Goal: Task Accomplishment & Management: Complete application form

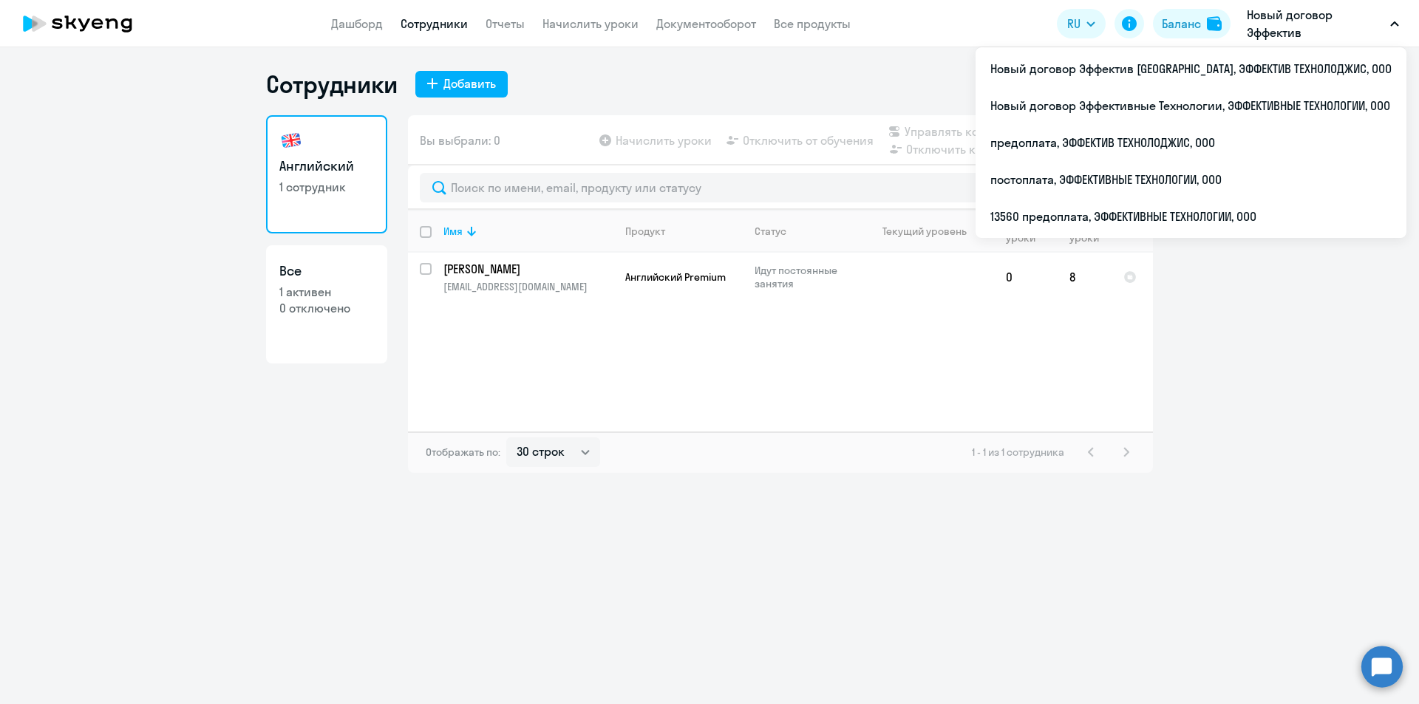
select select "30"
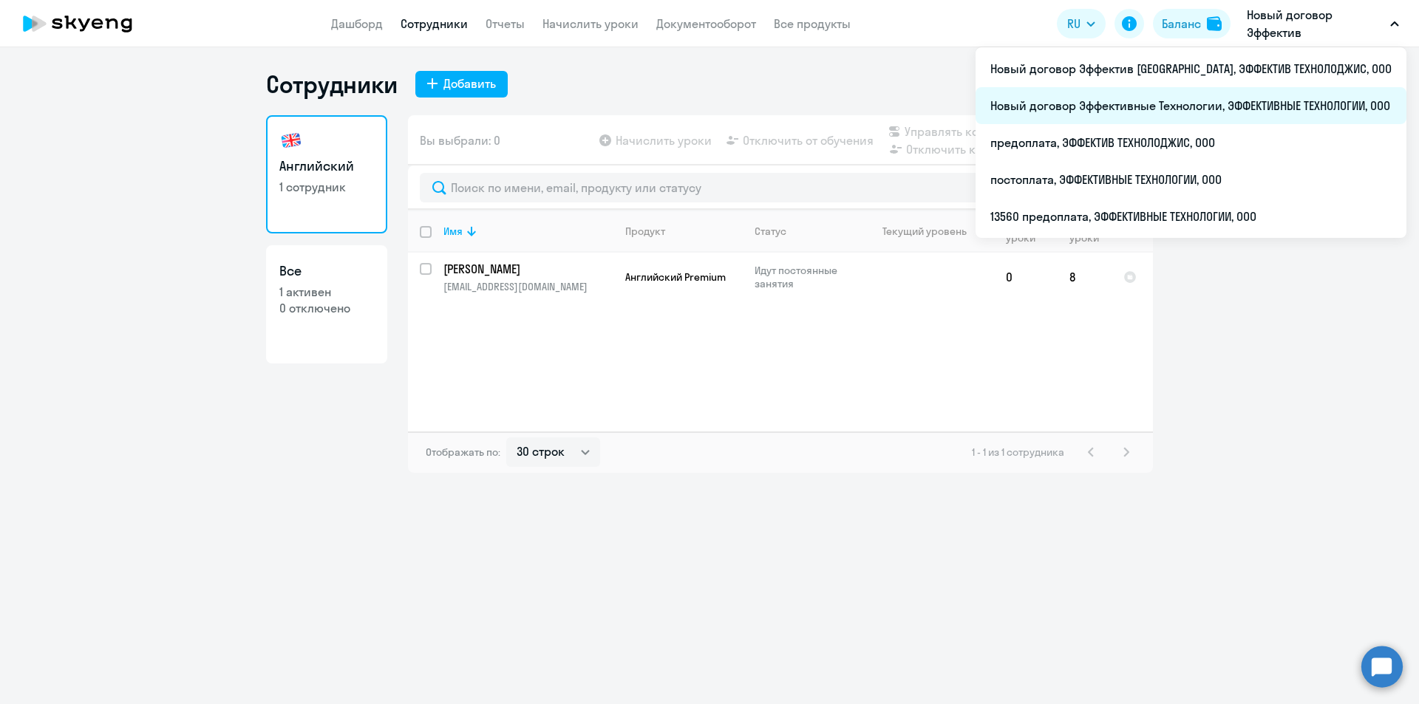
click at [1275, 109] on li "Новый договор Эффективные Технологии, ЭФФЕКТИВНЫЕ ТЕХНОЛОГИИ, ООО" at bounding box center [1190, 105] width 431 height 37
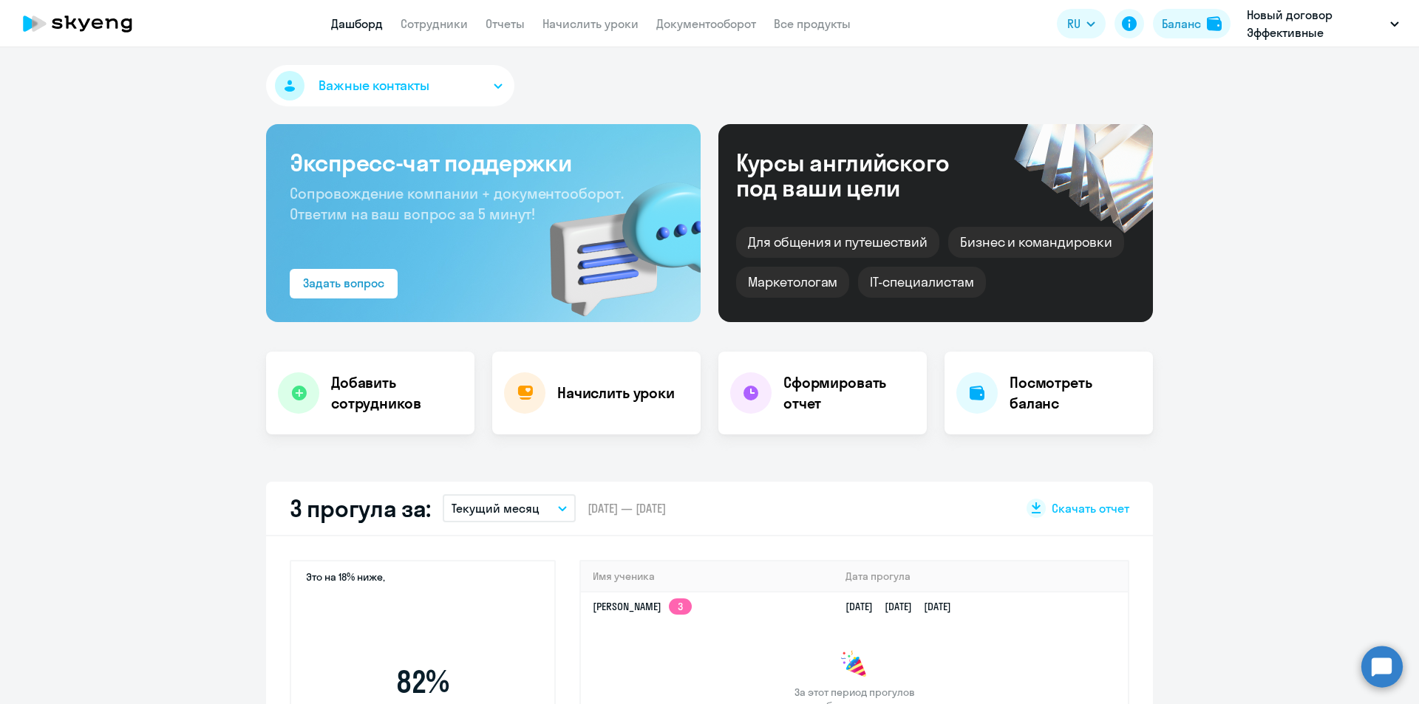
select select "30"
click at [419, 27] on link "Сотрудники" at bounding box center [434, 23] width 67 height 15
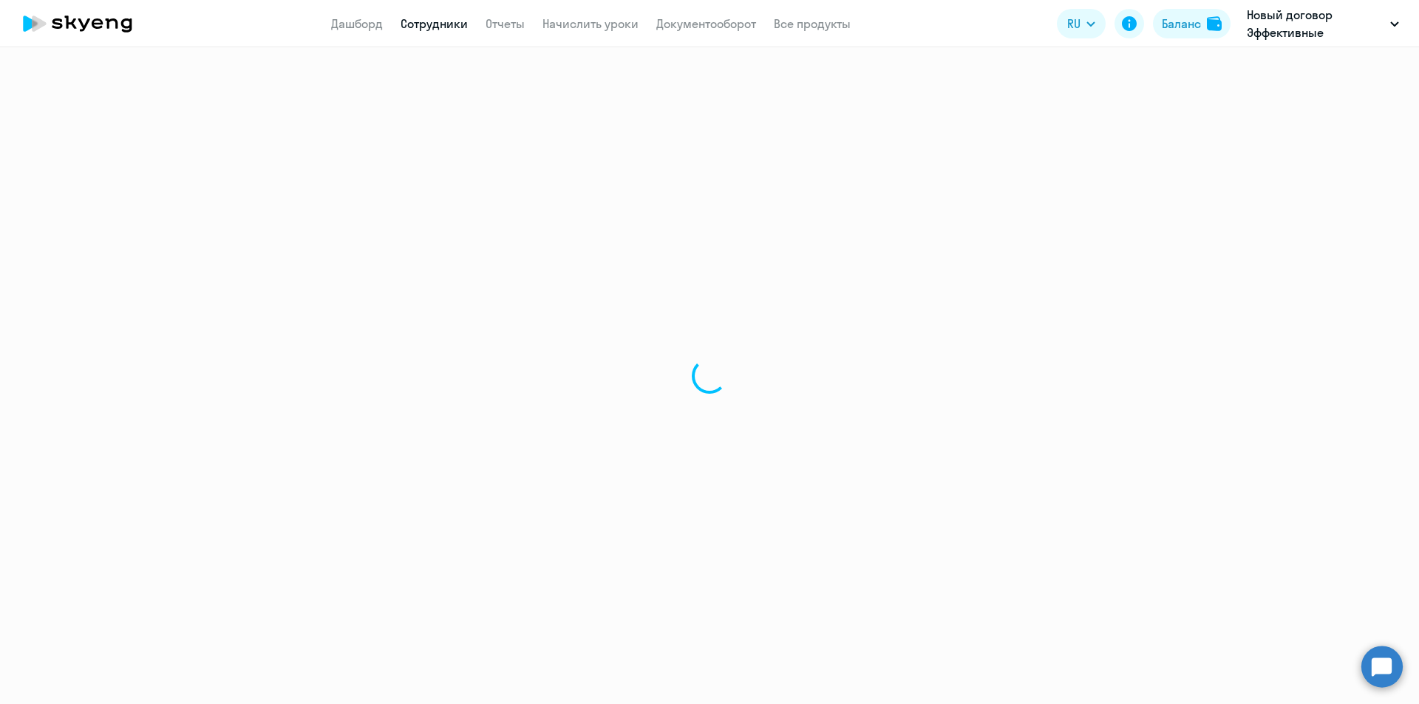
select select "30"
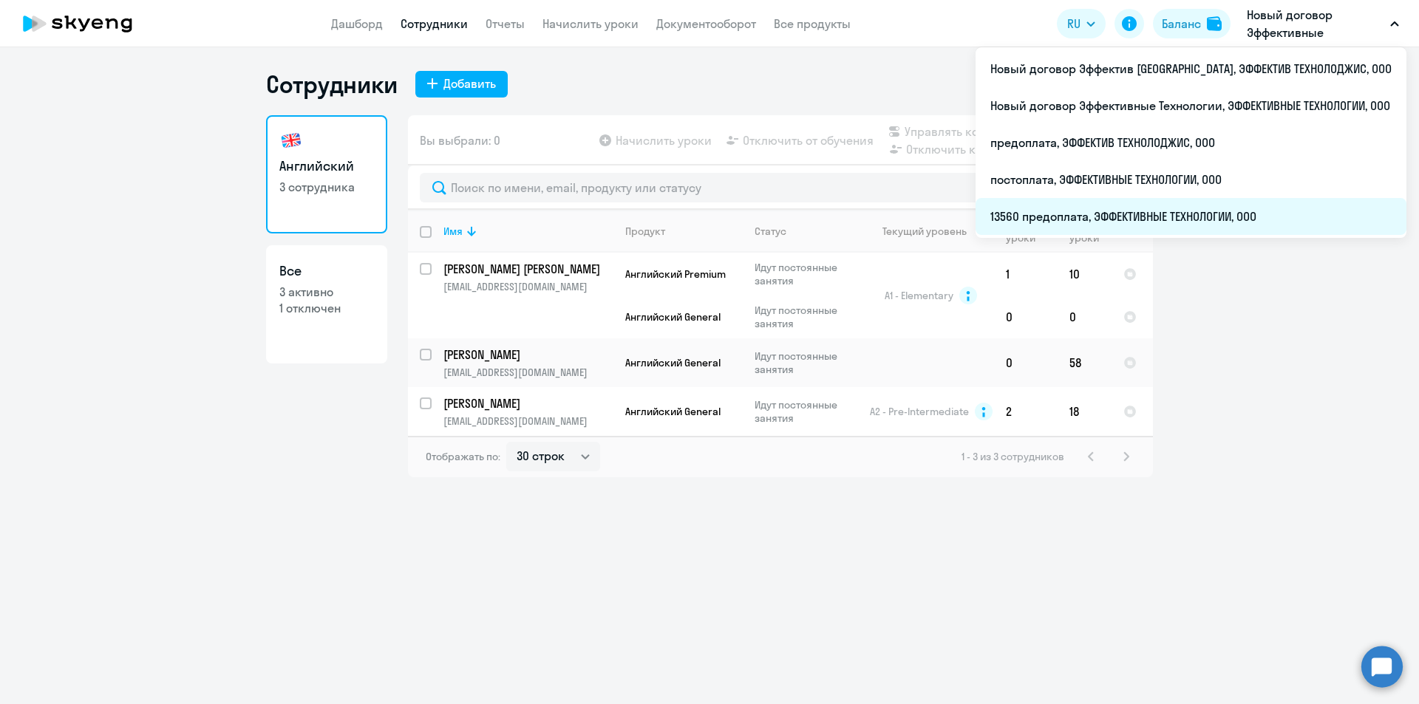
click at [1178, 219] on li "13560 предоплата, ЭФФЕКТИВНЫЕ ТЕХНОЛОГИИ, ООО" at bounding box center [1190, 216] width 431 height 37
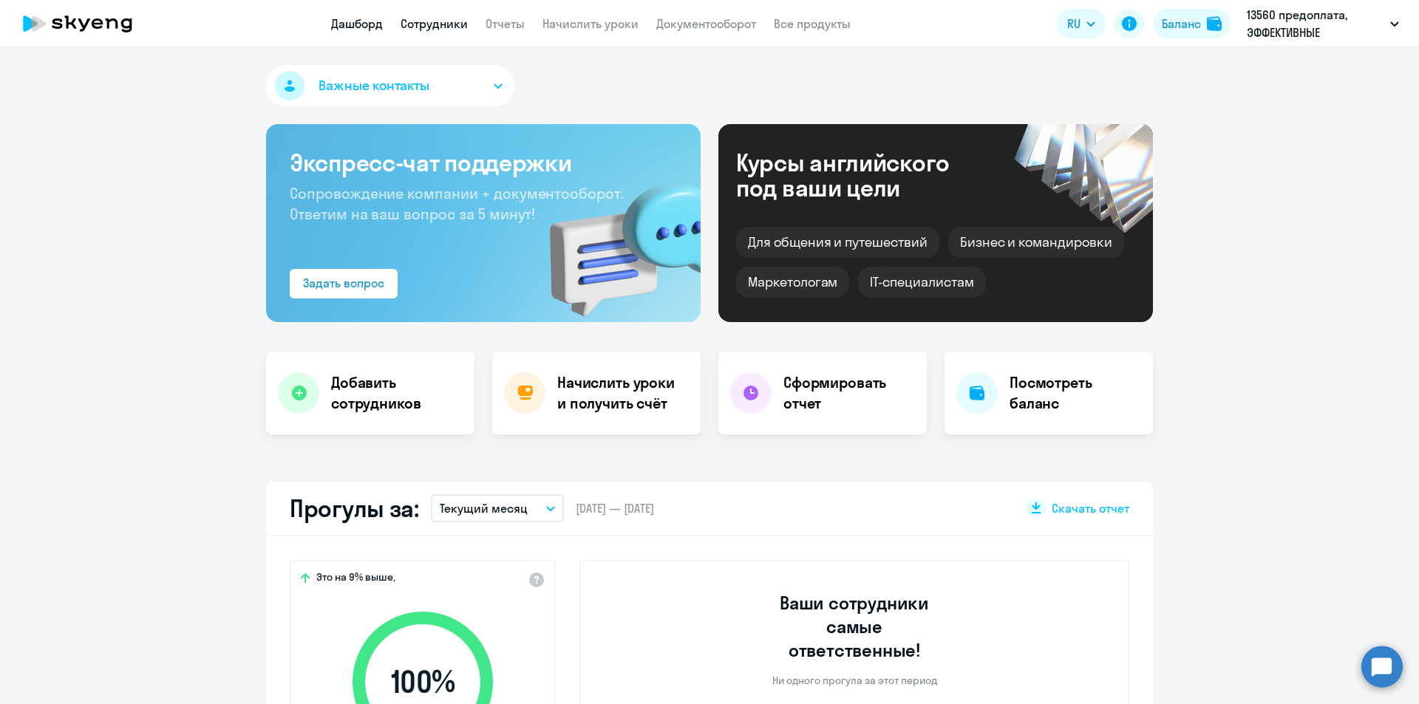
click at [436, 21] on link "Сотрудники" at bounding box center [434, 23] width 67 height 15
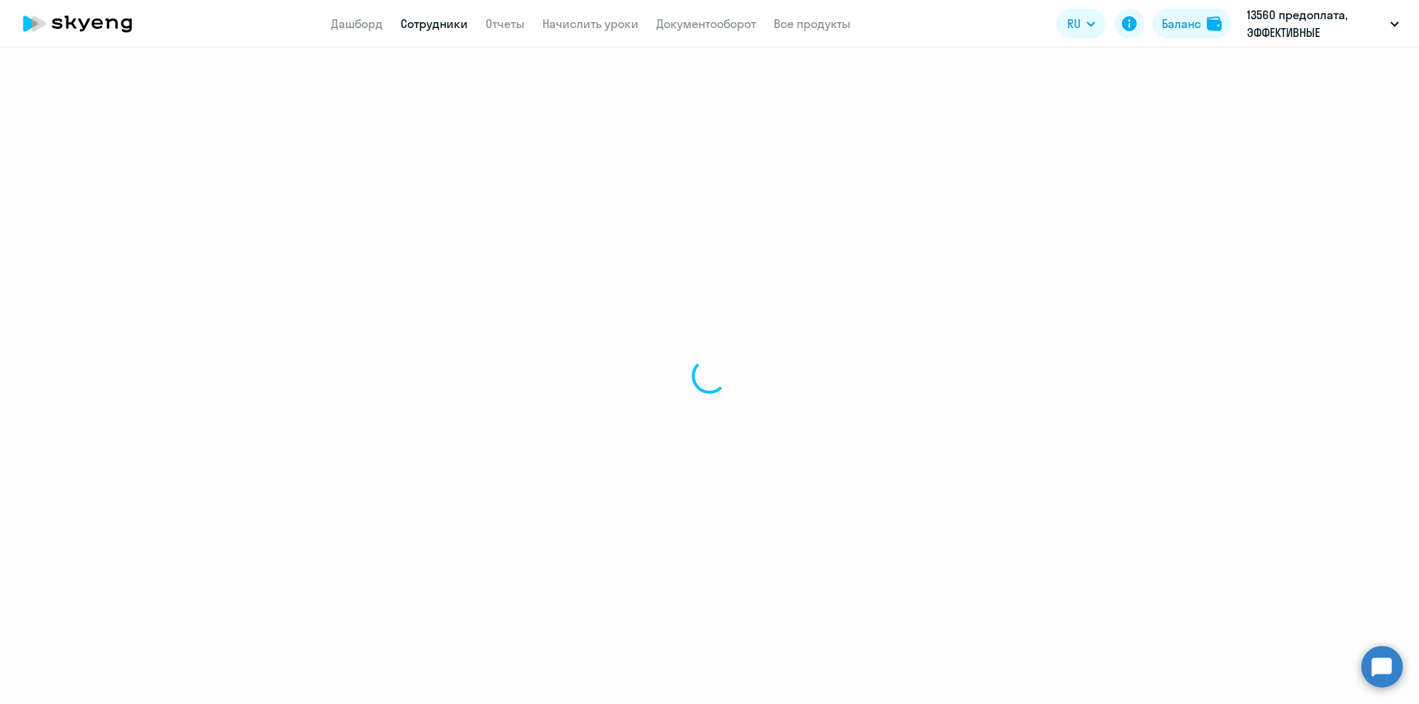
select select "30"
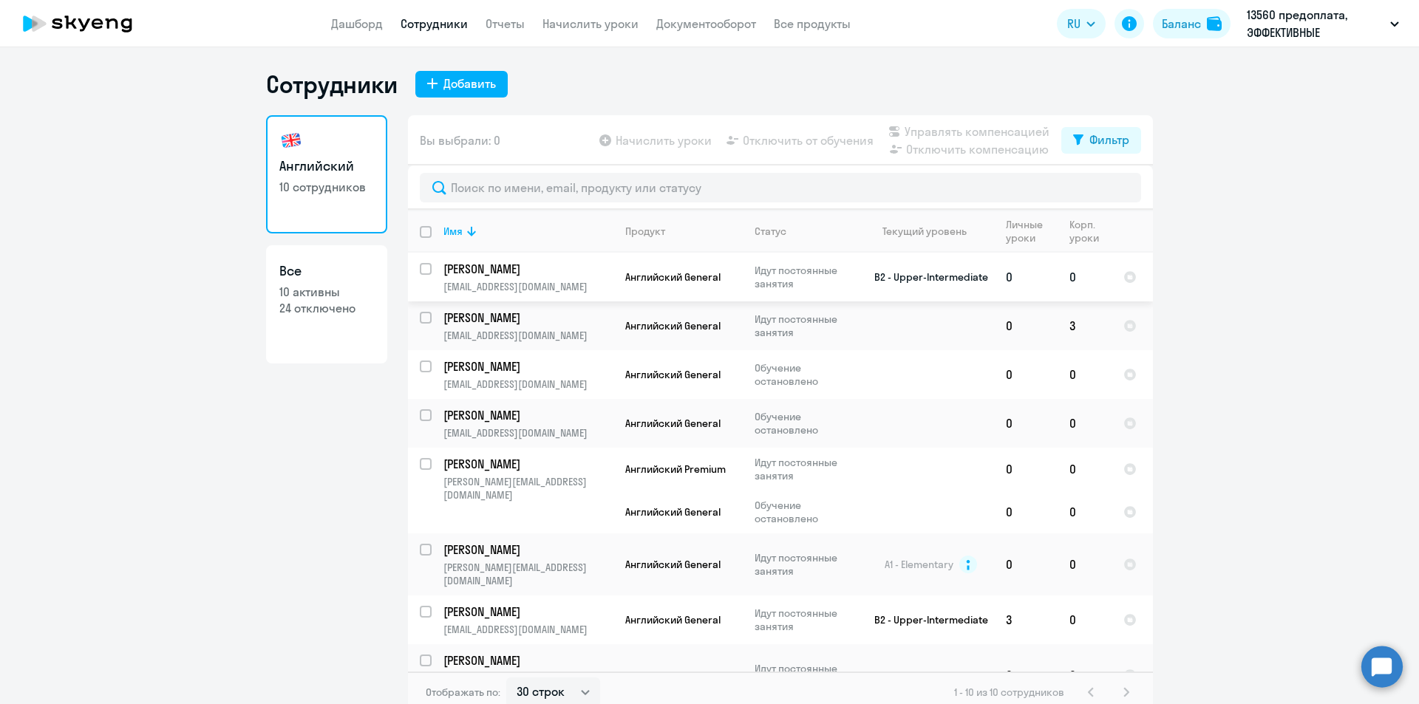
click at [528, 267] on p "[PERSON_NAME]" at bounding box center [526, 269] width 167 height 16
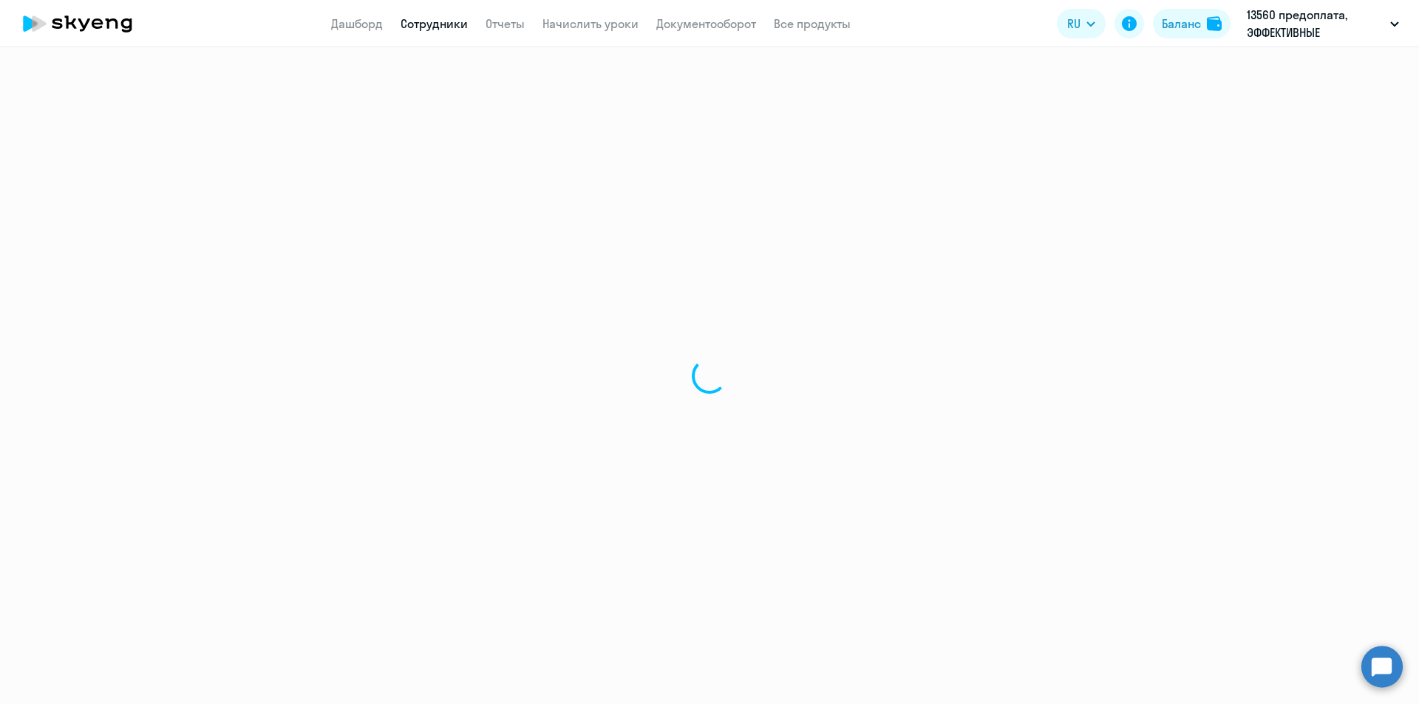
select select "english"
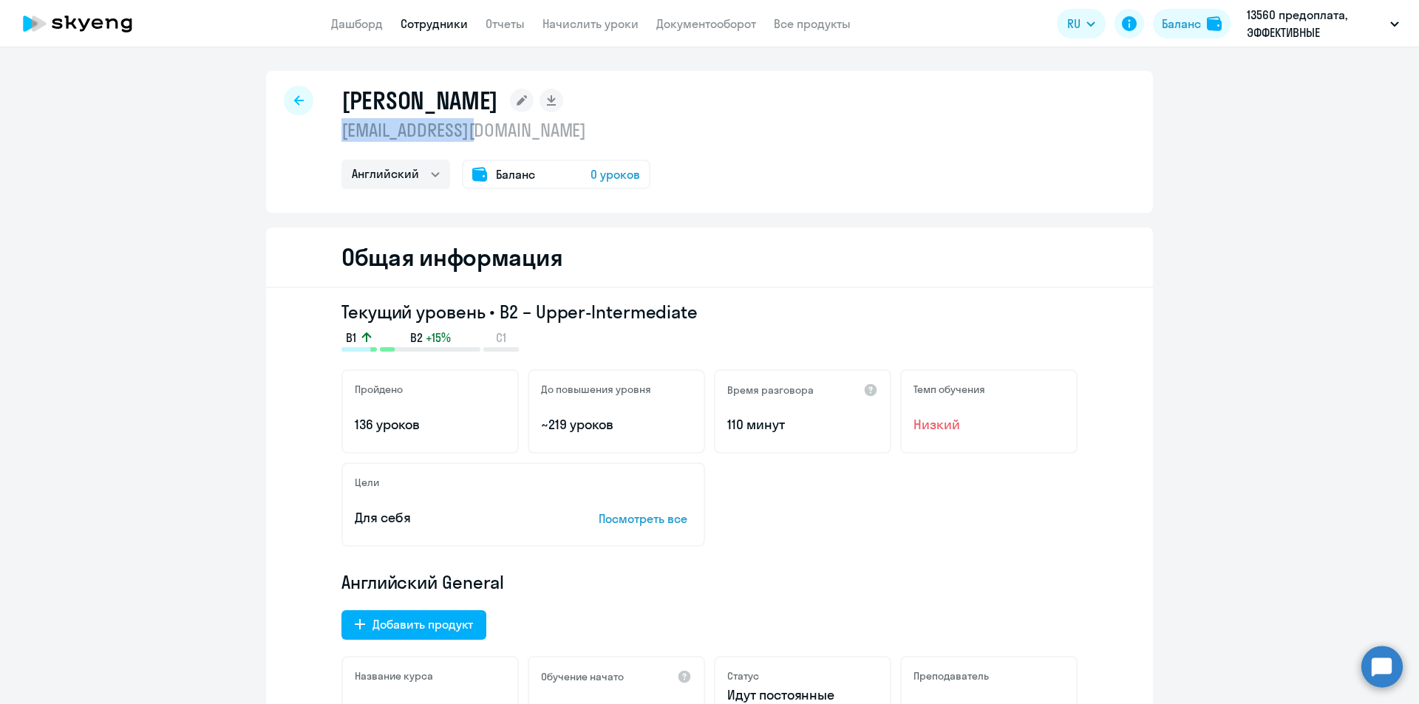
drag, startPoint x: 489, startPoint y: 132, endPoint x: 335, endPoint y: 131, distance: 153.7
click at [341, 131] on p "[EMAIL_ADDRESS][DOMAIN_NAME]" at bounding box center [495, 130] width 309 height 24
copy p "[EMAIL_ADDRESS][DOMAIN_NAME]"
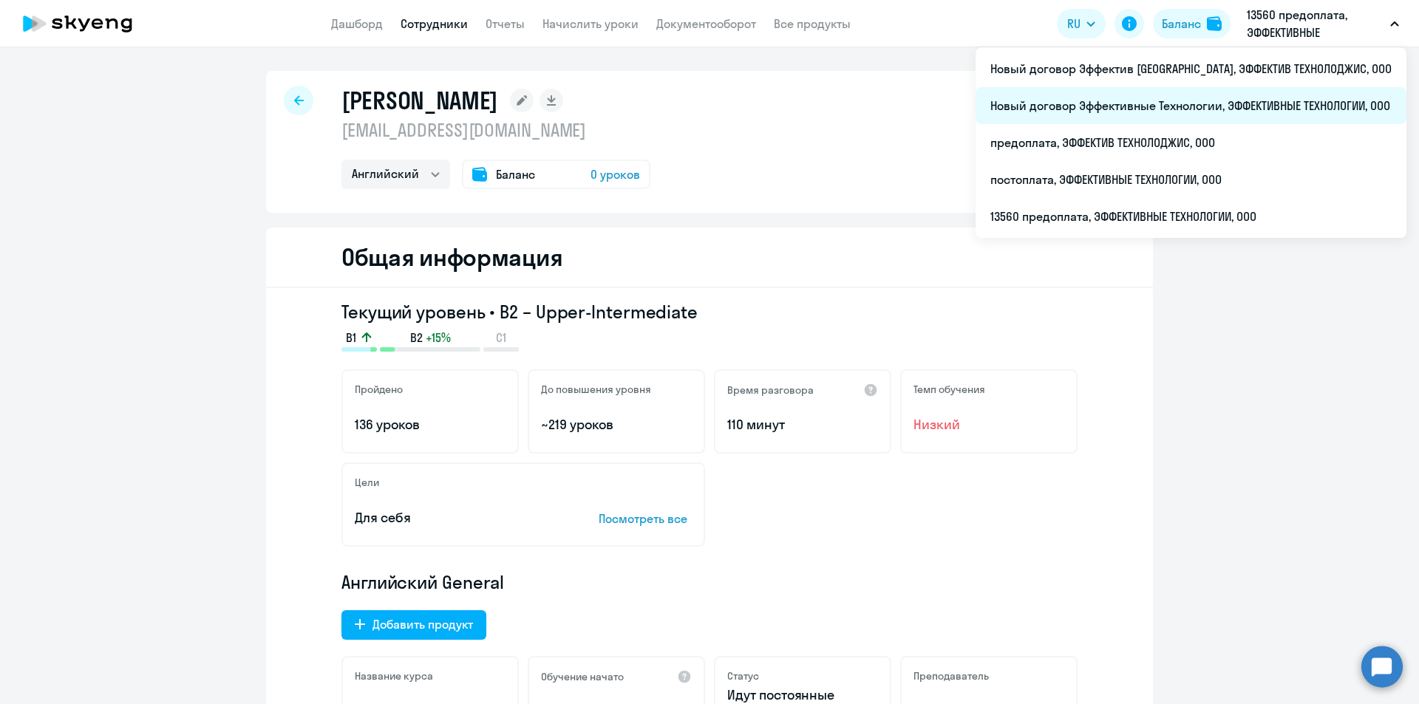
click at [1294, 109] on li "Новый договор Эффективные Технологии, ЭФФЕКТИВНЫЕ ТЕХНОЛОГИИ, ООО" at bounding box center [1190, 105] width 431 height 37
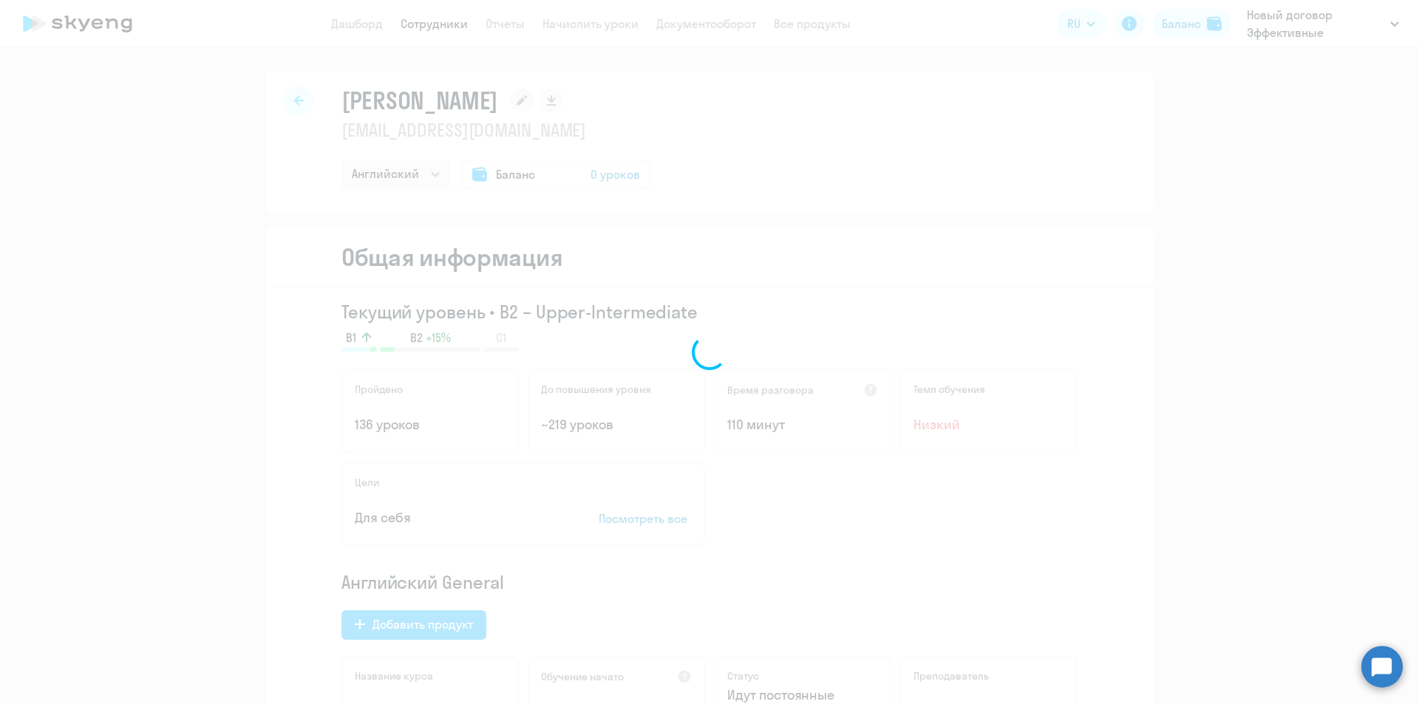
select select "30"
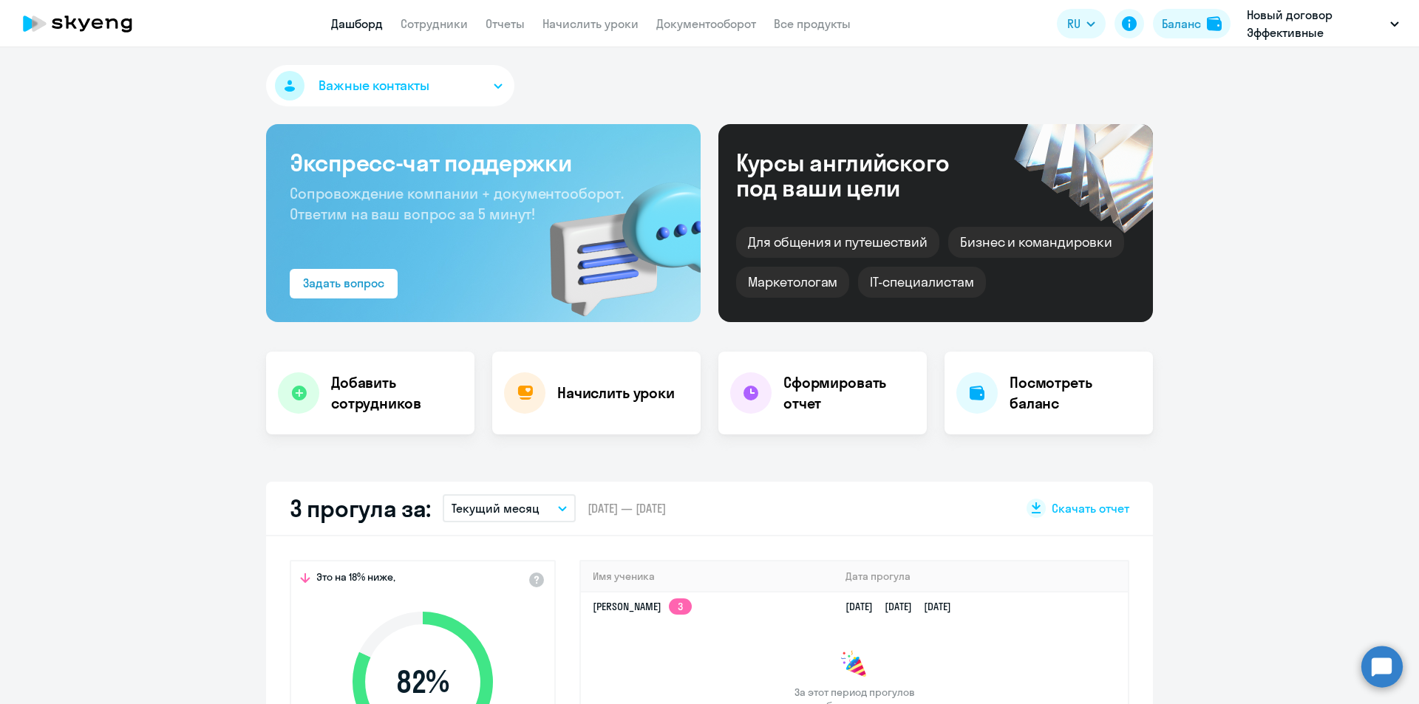
click at [397, 18] on nav "Дашборд Сотрудники Отчеты Начислить уроки Документооборот Все продукты" at bounding box center [590, 24] width 519 height 18
click at [419, 23] on link "Сотрудники" at bounding box center [434, 23] width 67 height 15
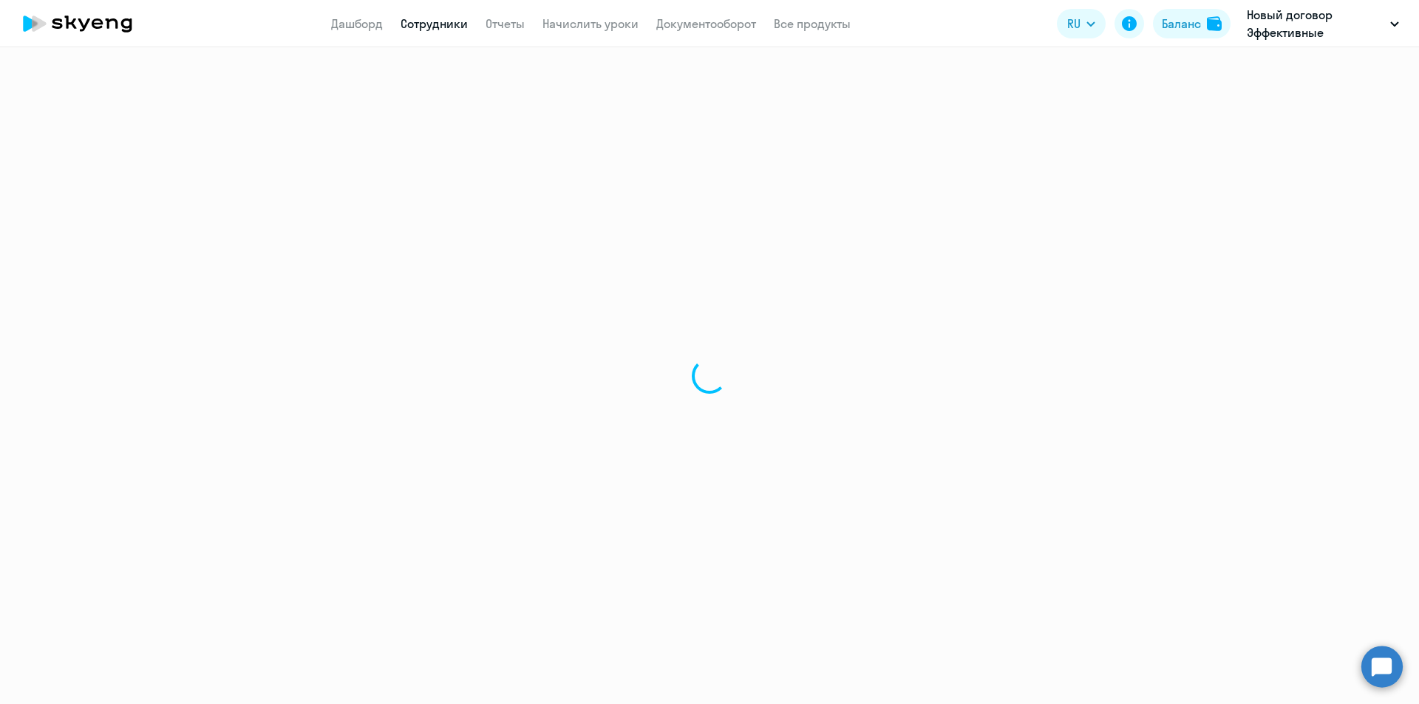
select select "30"
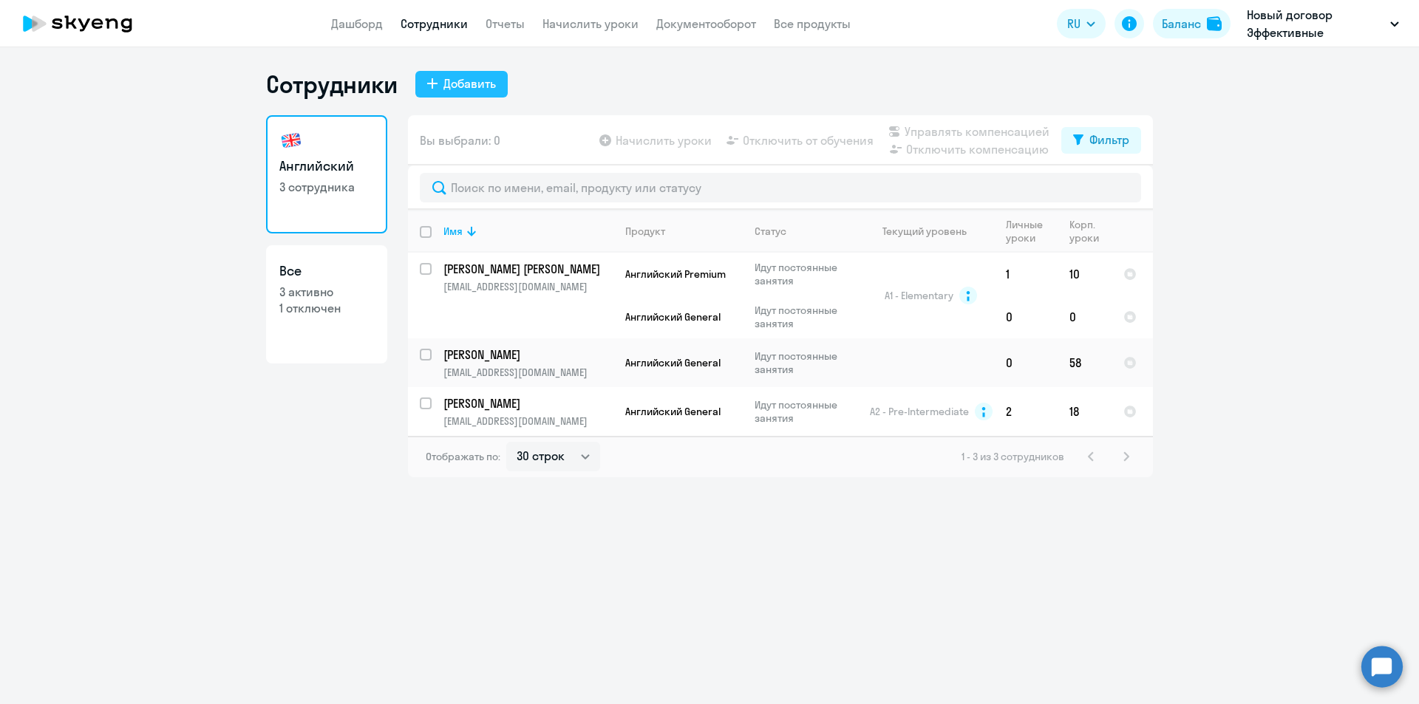
click at [476, 92] on div "Добавить" at bounding box center [469, 84] width 52 height 18
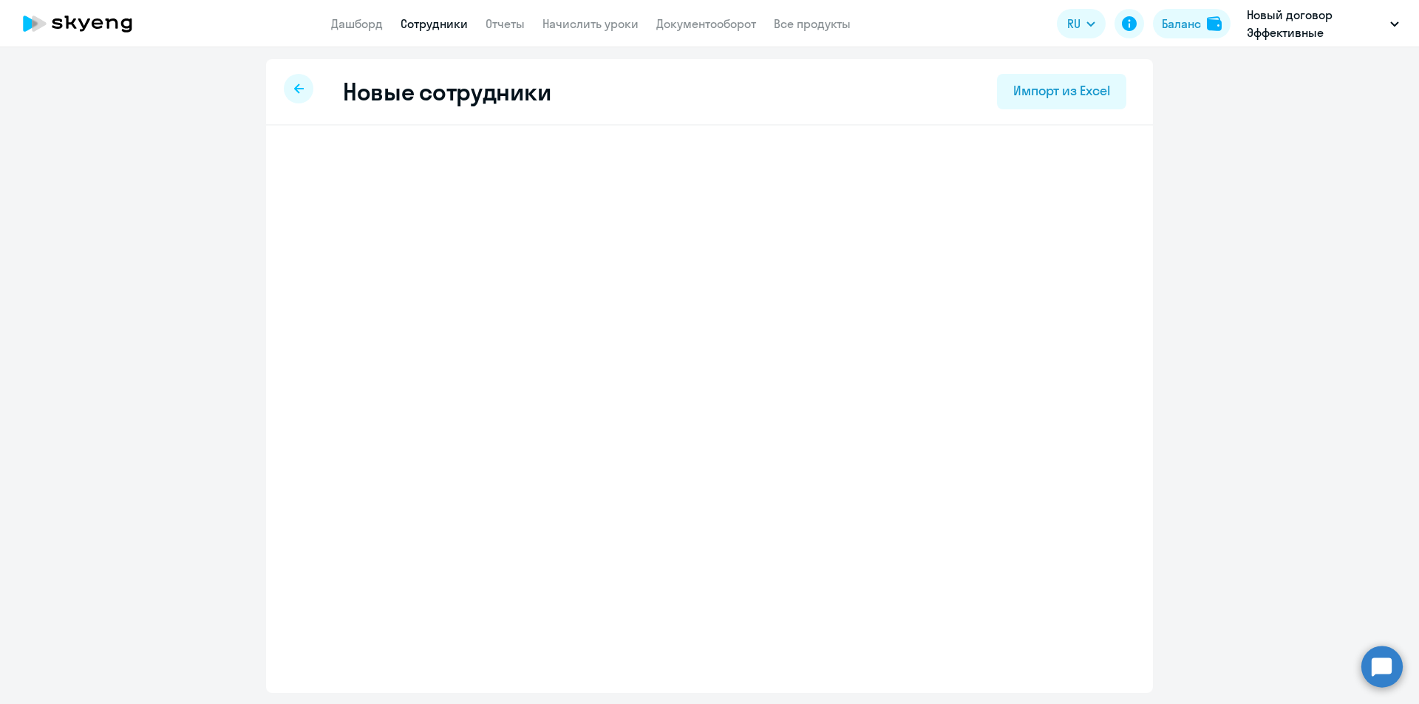
select select "english_adult_not_native_speaker"
select select "3"
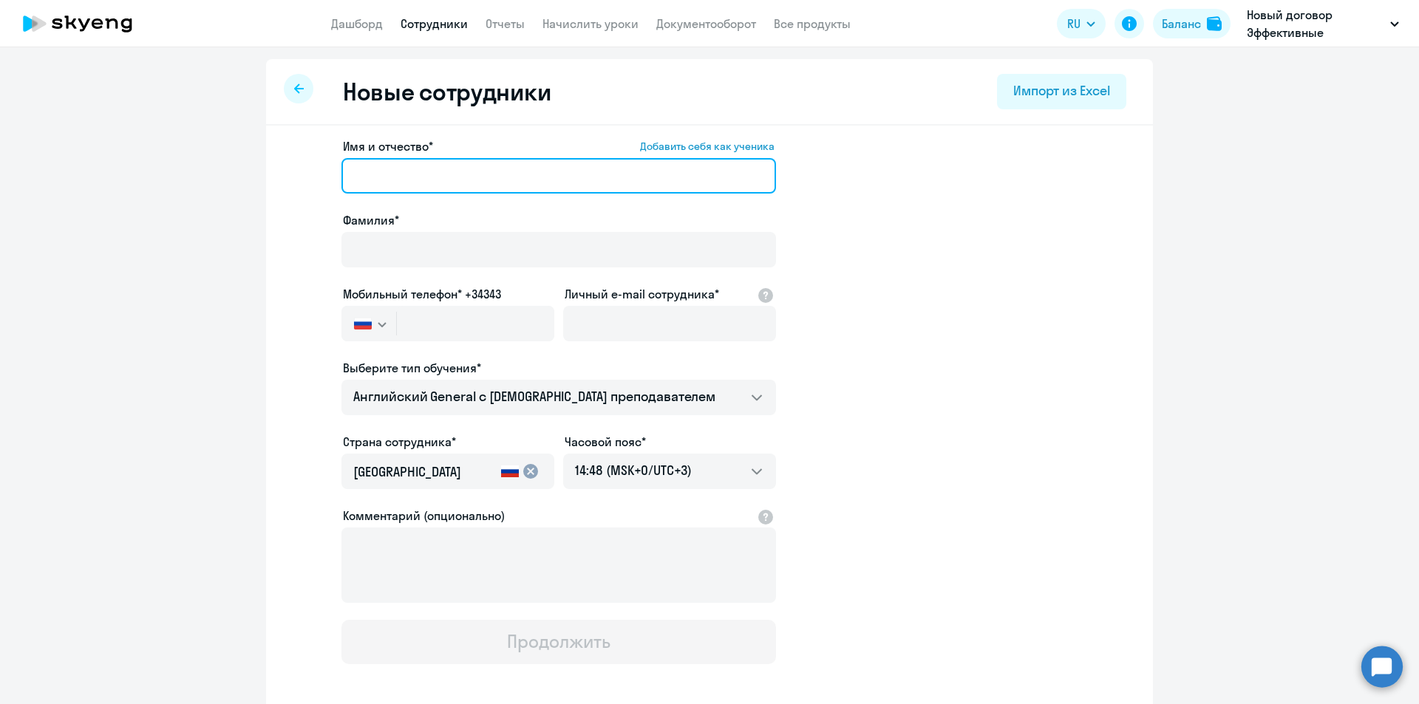
click at [430, 183] on input "Имя и отчество* Добавить себя как ученика" at bounding box center [558, 175] width 434 height 35
type input "Роман"
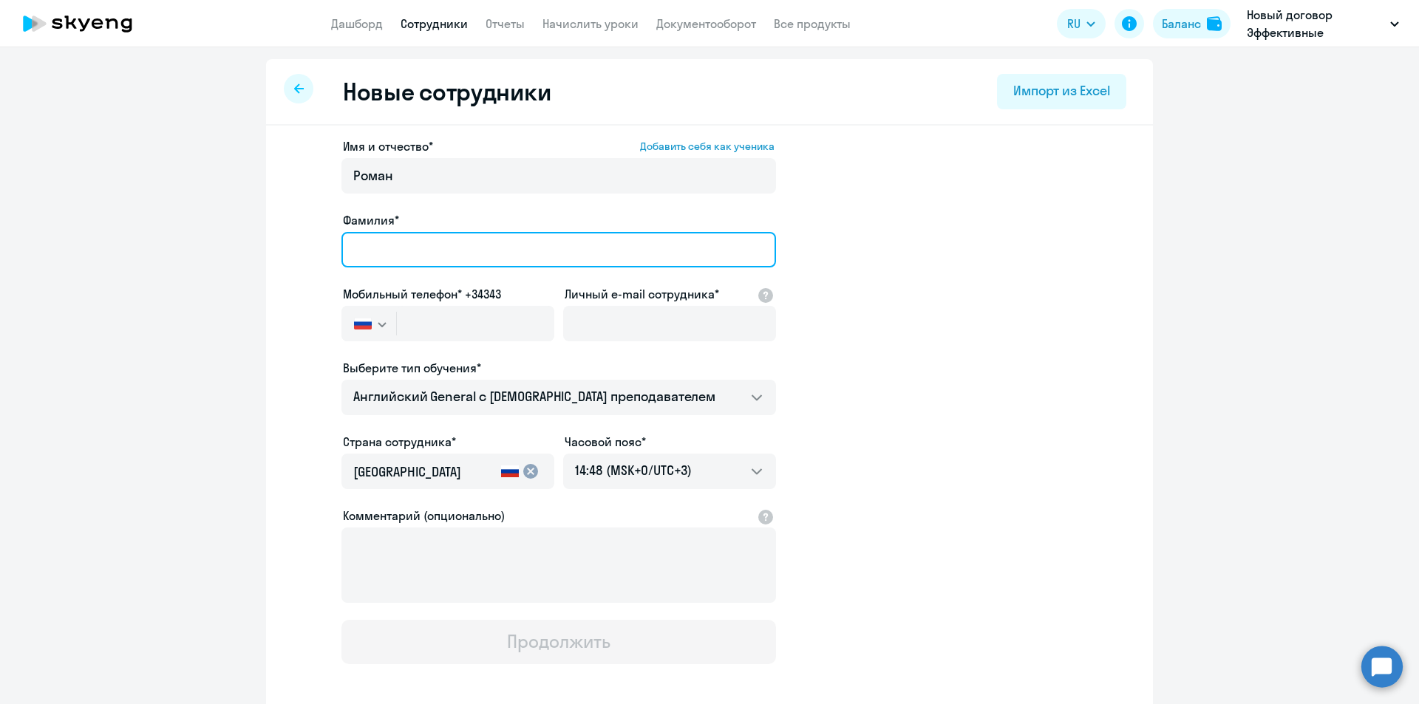
click at [440, 241] on input "Фамилия*" at bounding box center [558, 249] width 434 height 35
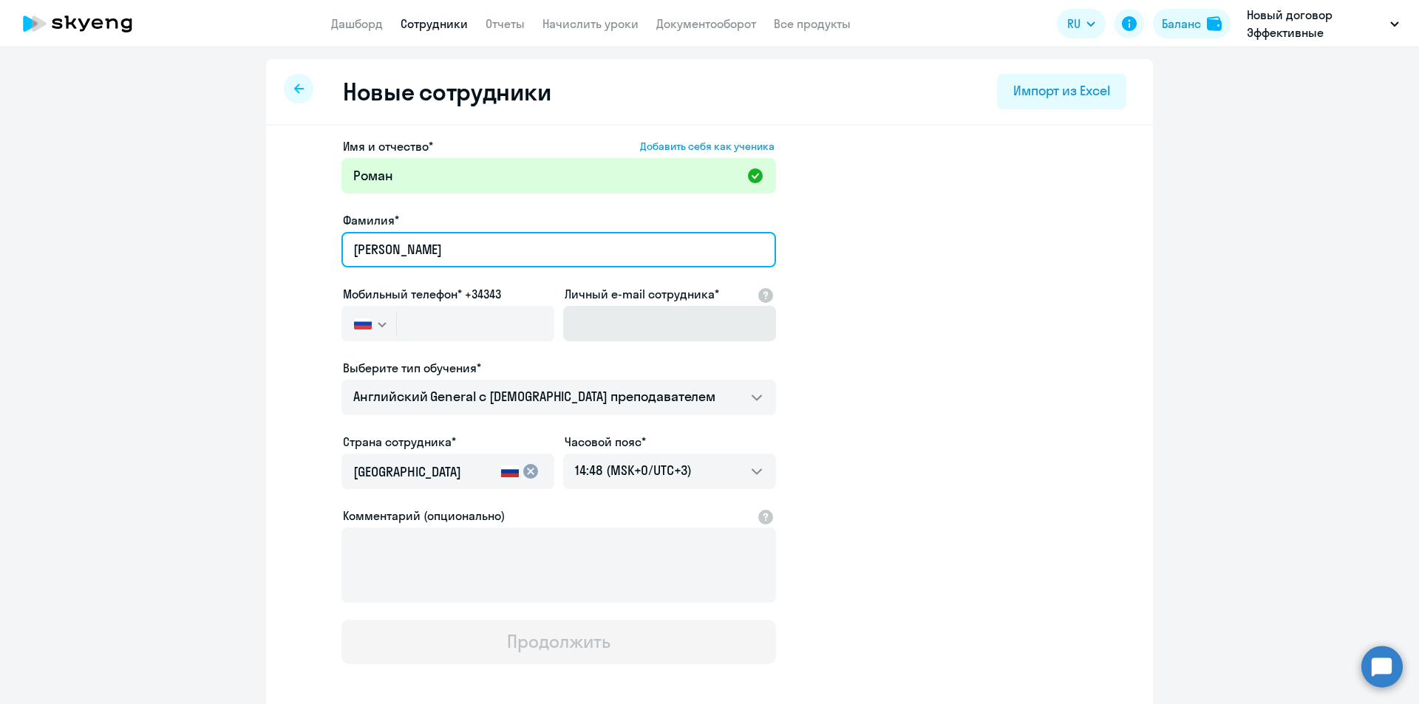
type input "Хлебников"
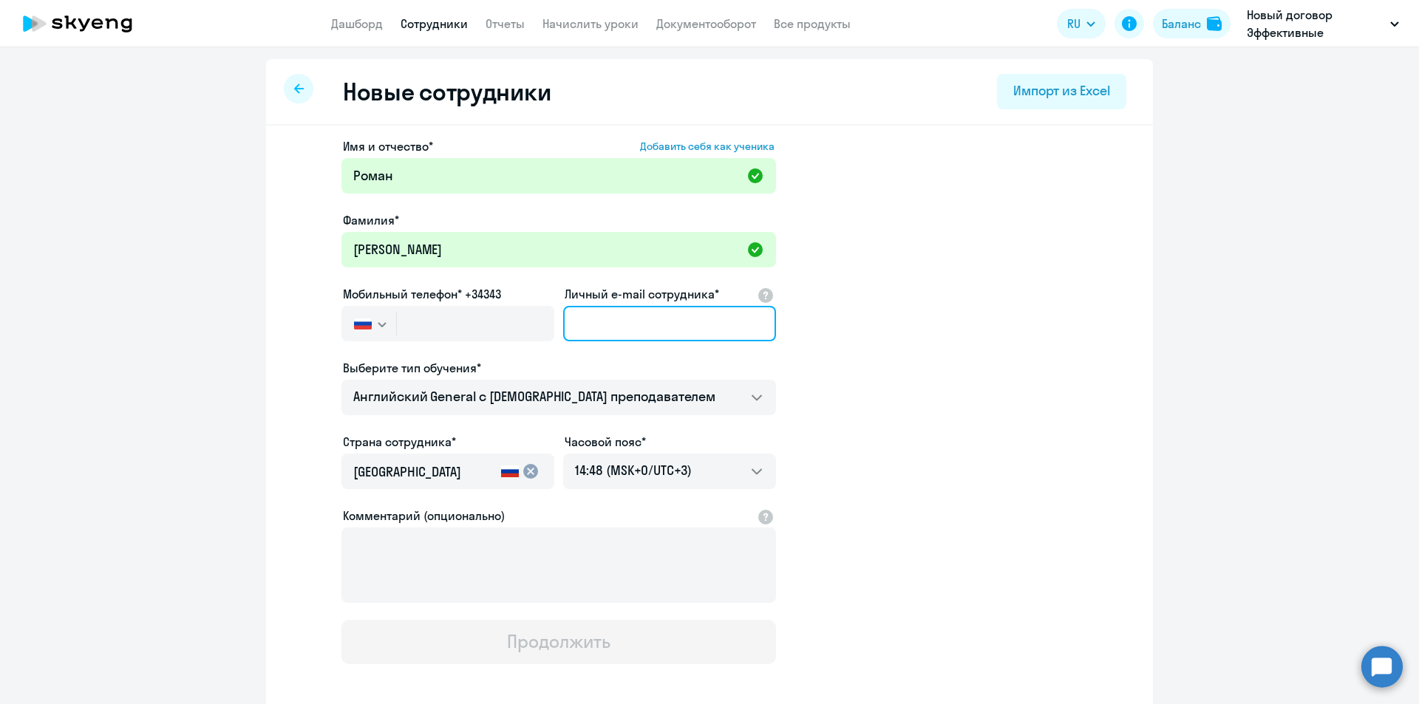
click at [613, 331] on input "Личный e-mail сотрудника*" at bounding box center [669, 323] width 213 height 35
paste input "[EMAIL_ADDRESS][DOMAIN_NAME]"
type input "[EMAIL_ADDRESS][DOMAIN_NAME]"
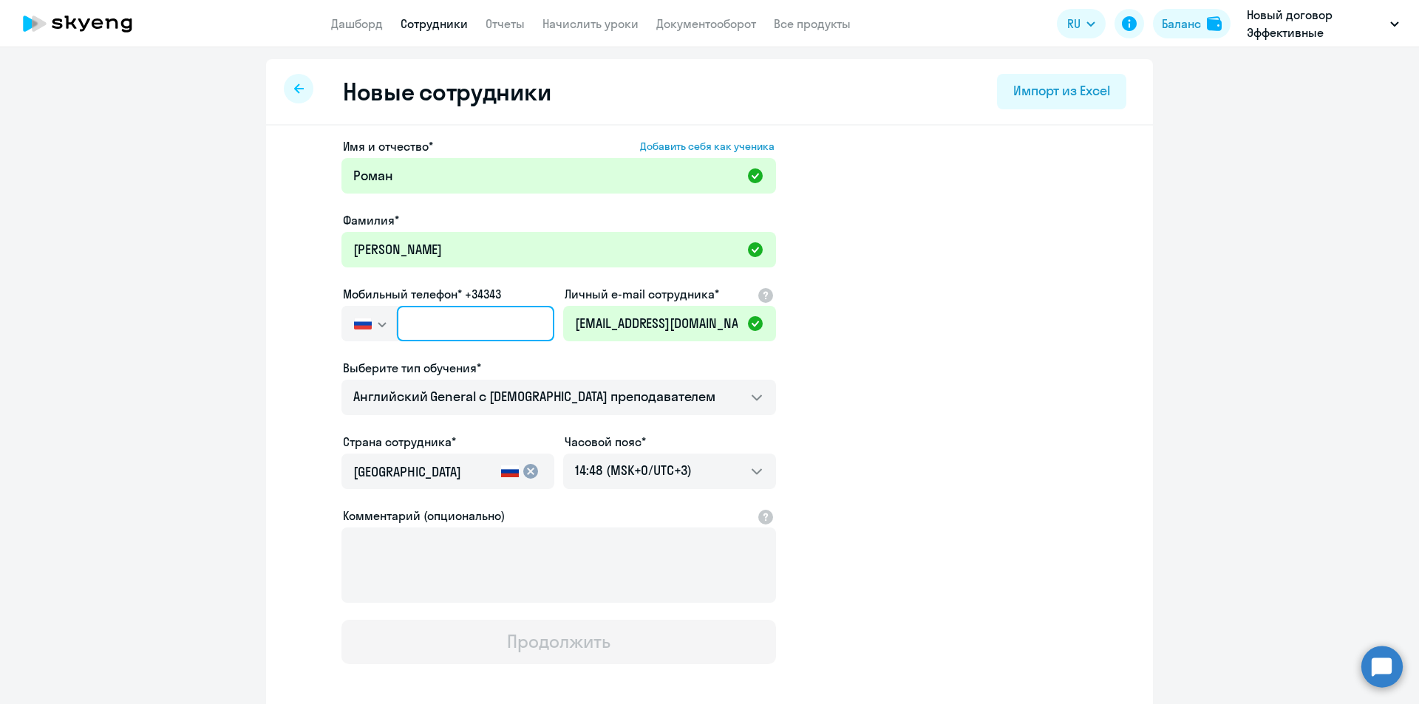
click at [472, 320] on input "text" at bounding box center [475, 323] width 157 height 35
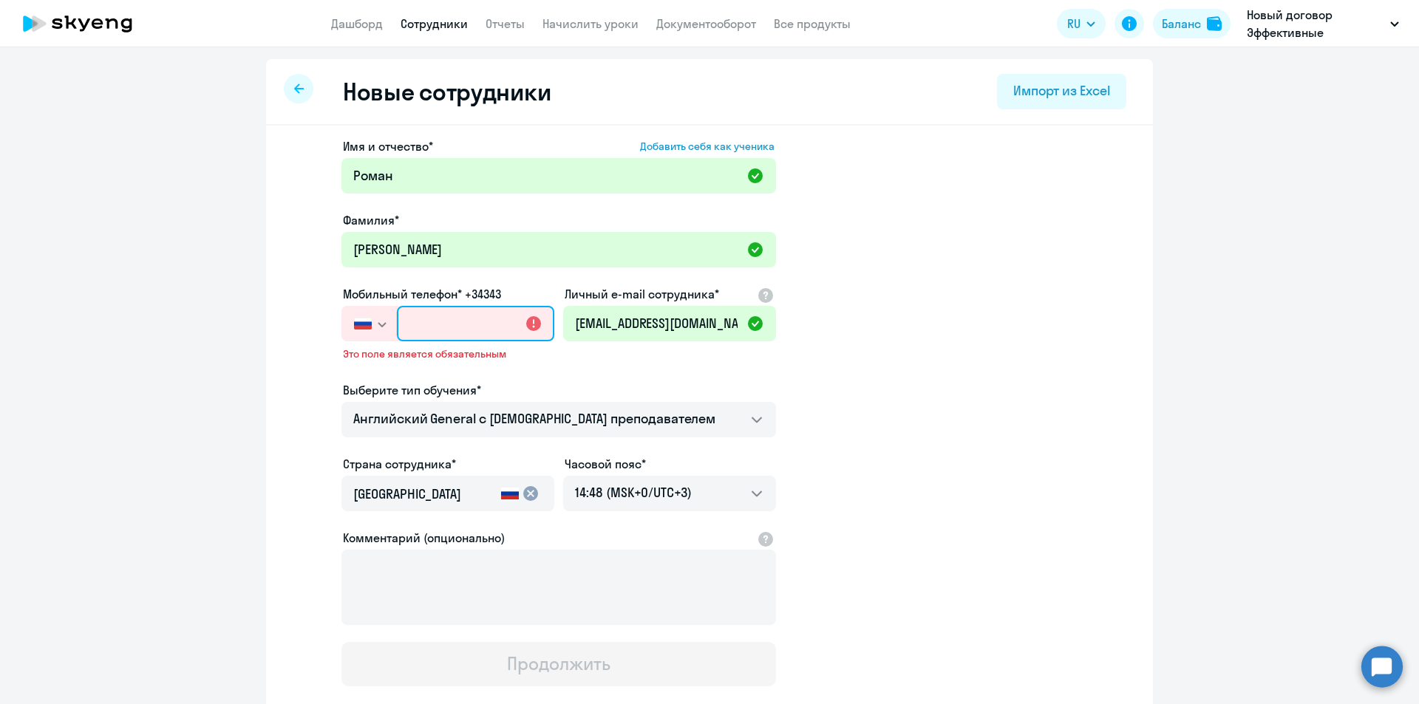
click at [443, 327] on input "text" at bounding box center [475, 323] width 157 height 35
paste input "+7 910 887-17-17"
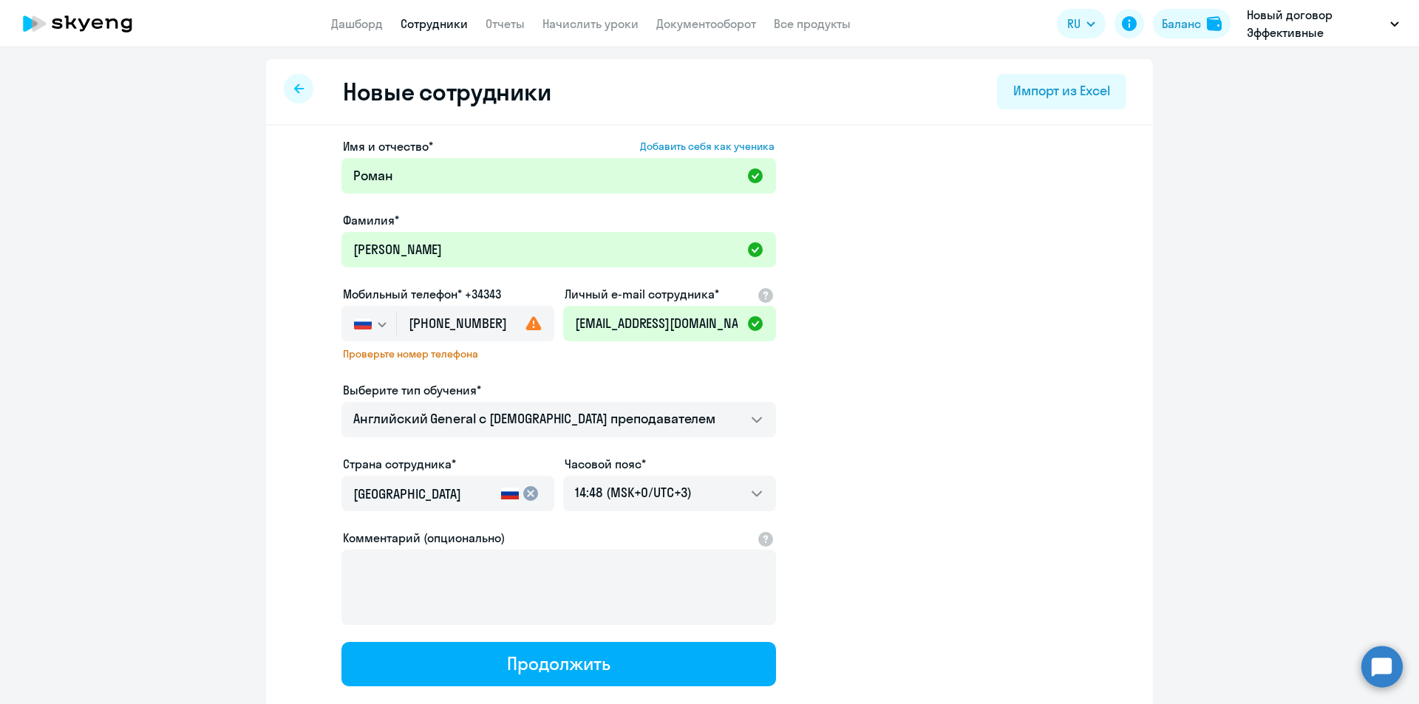
click at [910, 376] on app-new-student-form "Имя и отчество* Добавить себя как ученика Роман Фамилия* Хлебников Мобильный те…" at bounding box center [709, 411] width 839 height 549
click at [533, 324] on use at bounding box center [534, 323] width 16 height 14
click at [483, 328] on input "+7 910 887-17-17" at bounding box center [475, 323] width 157 height 35
click at [439, 322] on input "+7 910 887-17-17" at bounding box center [475, 323] width 157 height 35
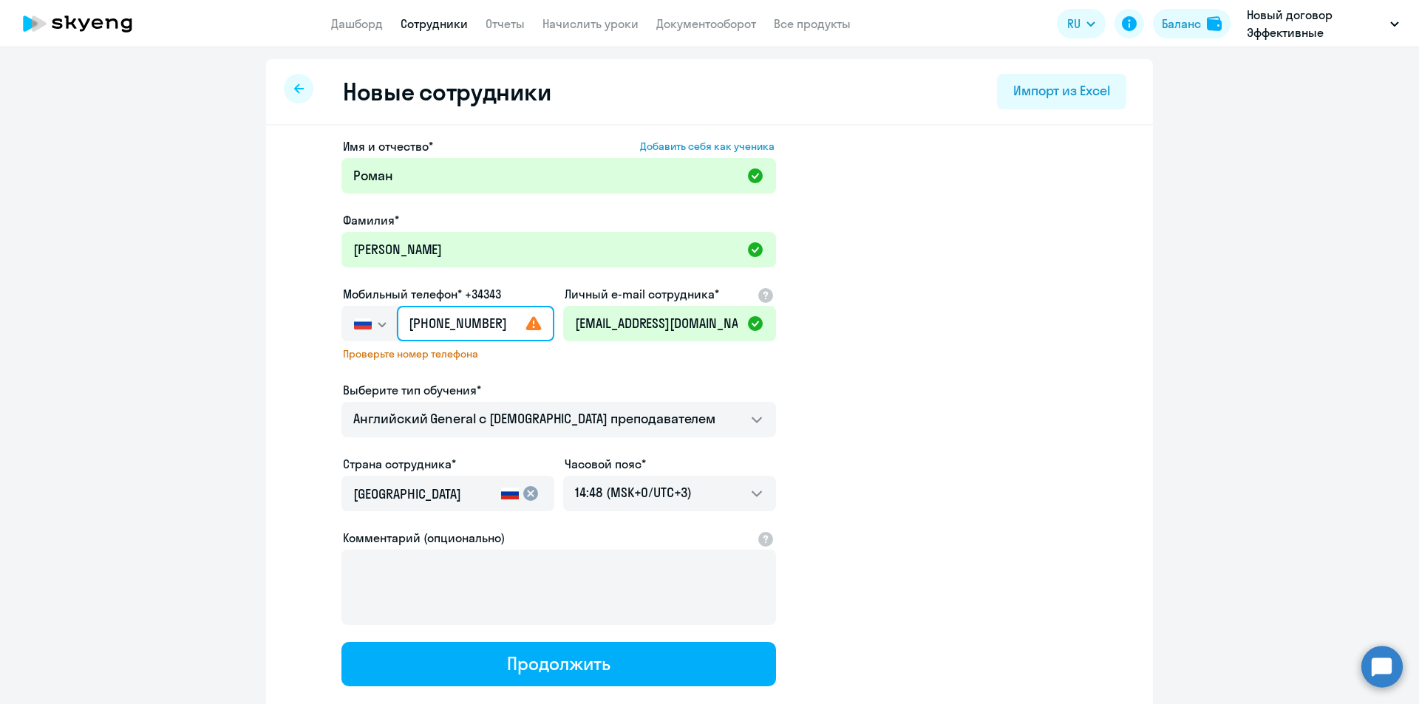
click at [439, 322] on input "+7 910 887-17-17" at bounding box center [475, 323] width 157 height 35
click at [907, 352] on app-new-student-form "Имя и отчество* Добавить себя как ученика Роман Фамилия* Хлебников Мобильный те…" at bounding box center [709, 411] width 839 height 549
click at [537, 324] on input "+7 910 887-17-17" at bounding box center [475, 323] width 157 height 35
drag, startPoint x: 497, startPoint y: 324, endPoint x: 459, endPoint y: 324, distance: 37.7
click at [459, 324] on input "+7 910 887-17-17" at bounding box center [475, 323] width 157 height 35
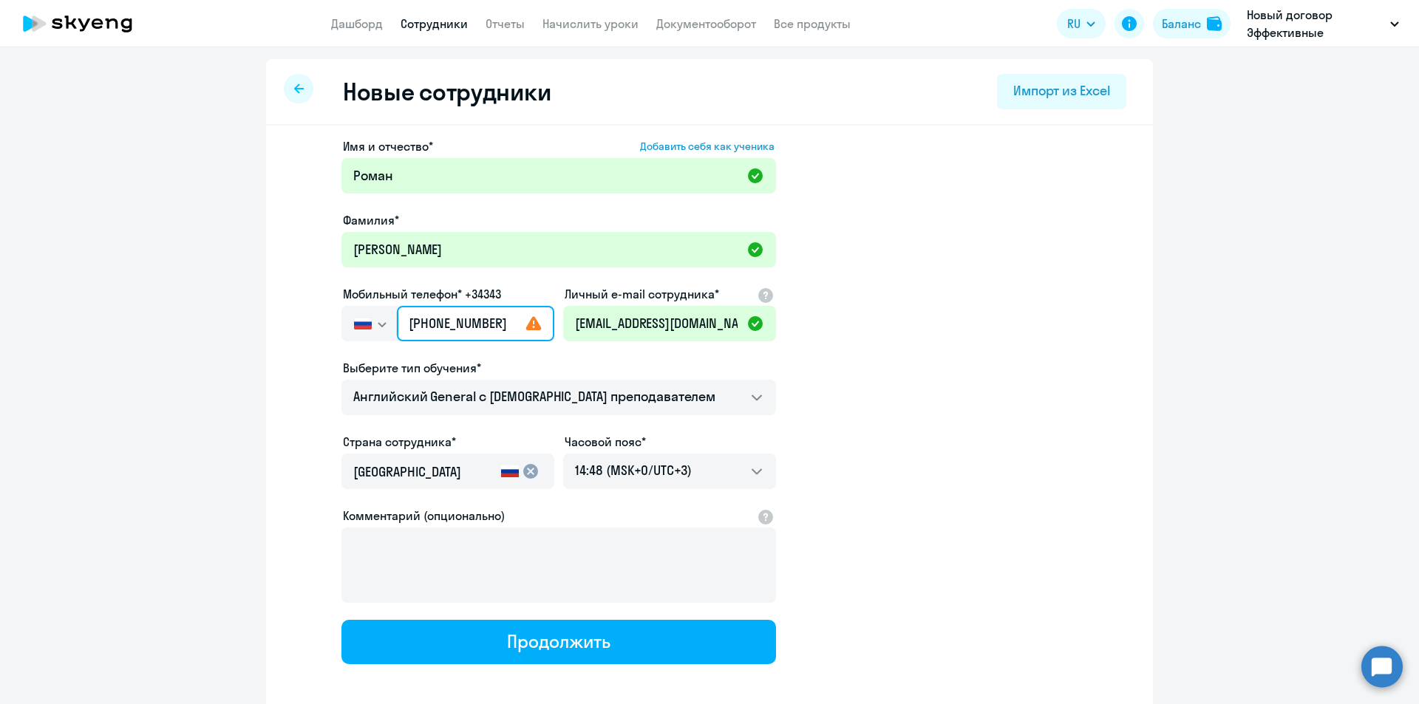
type input "+7 910 887-17-17"
click at [983, 350] on app-new-student-form "Имя и отчество* Добавить себя как ученика Роман Фамилия* Хлебников Мобильный те…" at bounding box center [709, 400] width 839 height 527
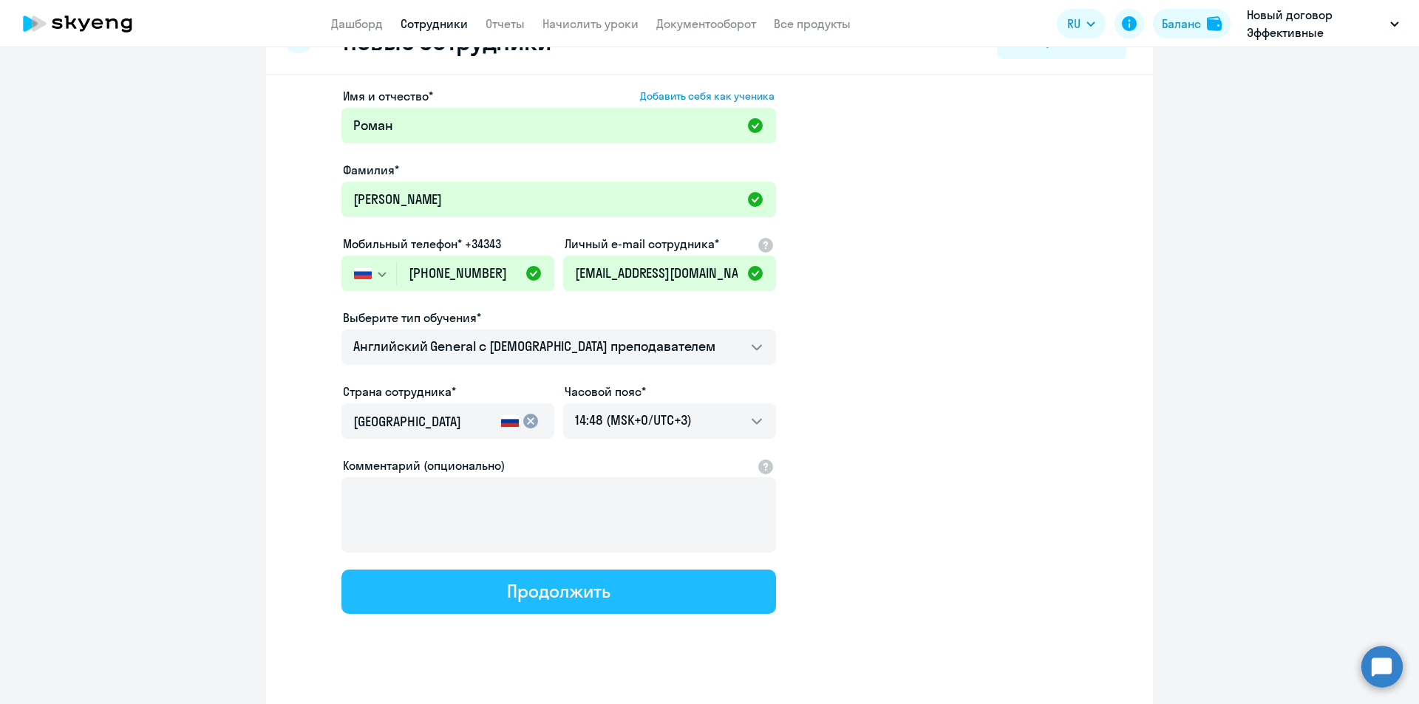
scroll to position [70, 0]
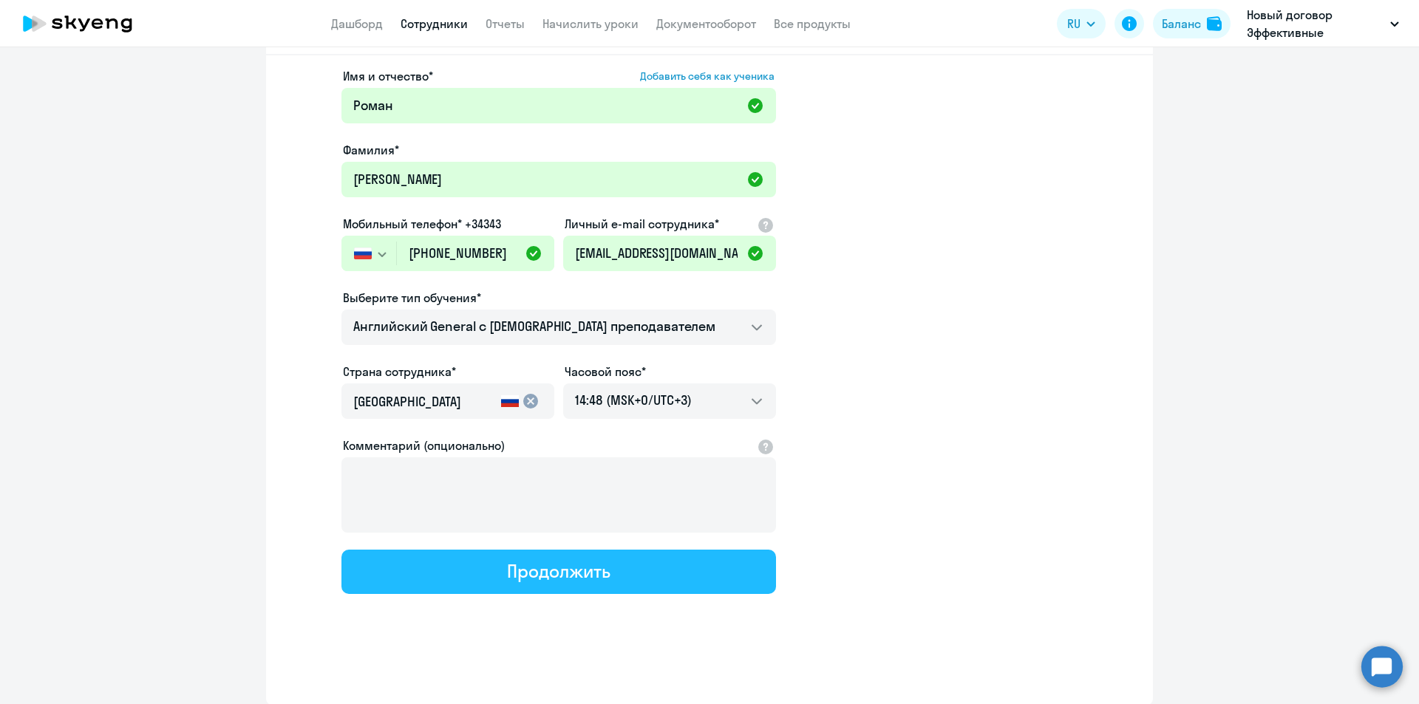
click at [573, 564] on div "Продолжить" at bounding box center [558, 571] width 103 height 24
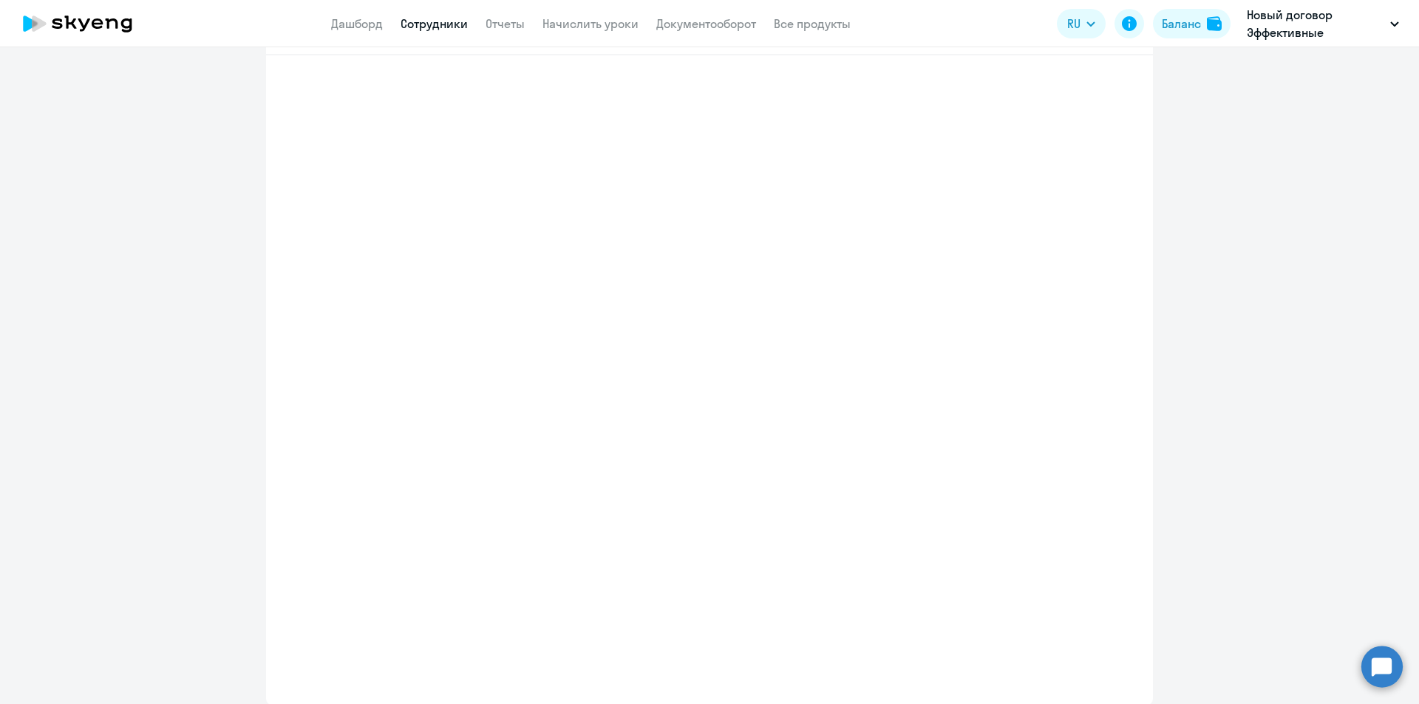
select select "english_adult_not_native_speaker"
select select "3"
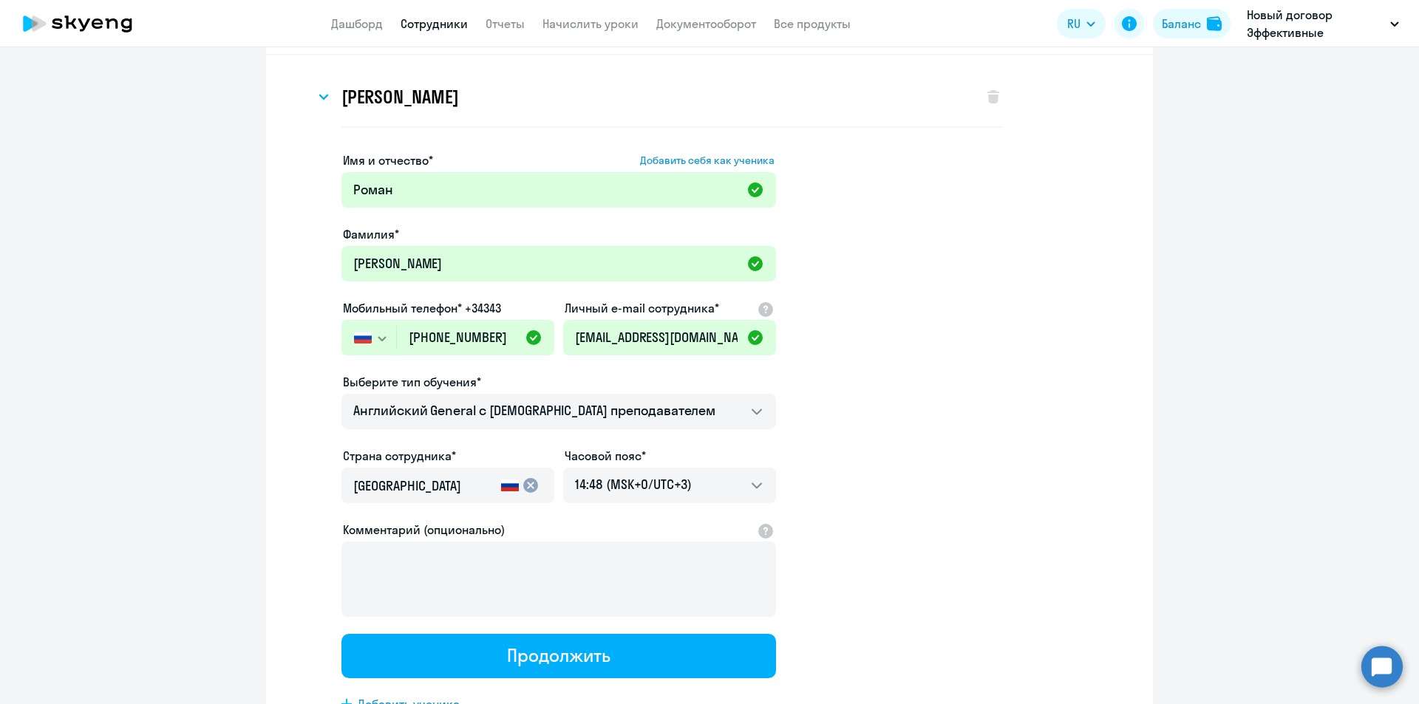
scroll to position [0, 0]
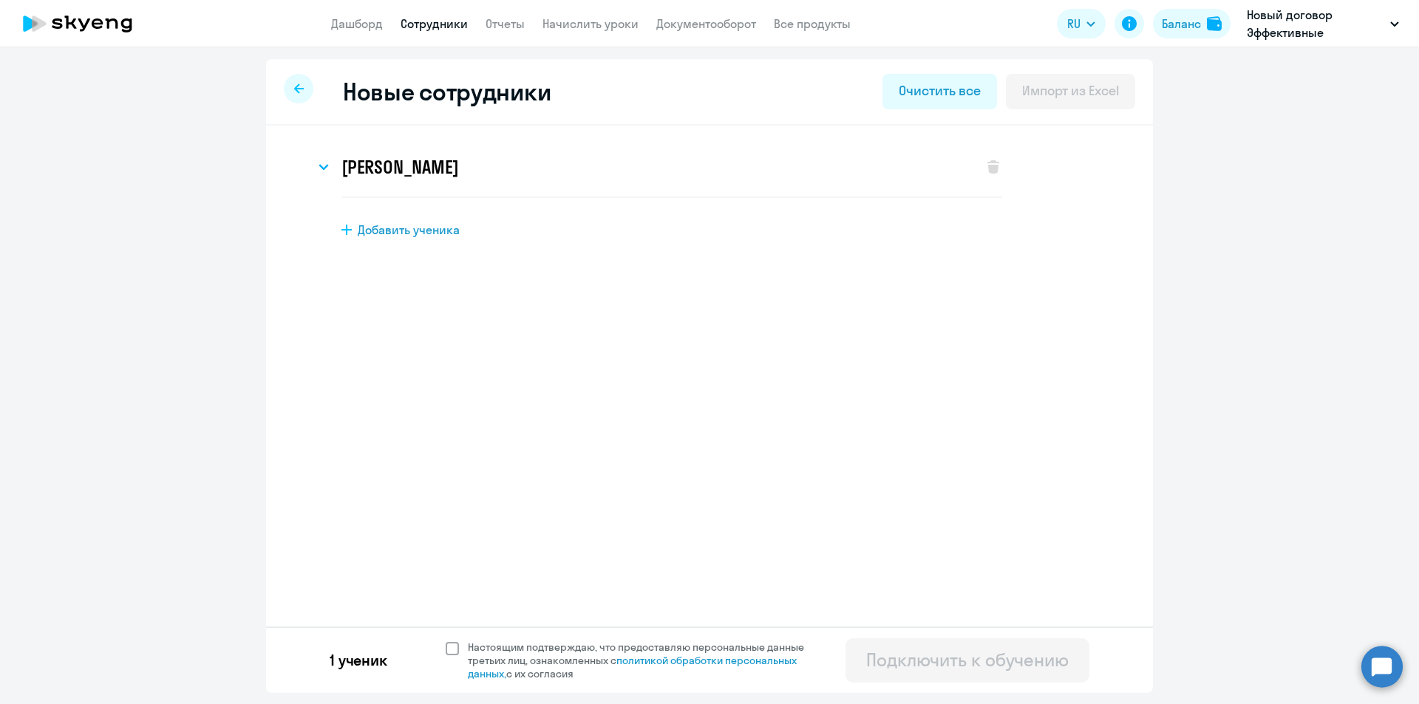
click at [448, 647] on span at bounding box center [452, 648] width 13 height 13
click at [446, 641] on input "Настоящим подтверждаю, что предоставляю персональные данные третьих лиц, ознако…" at bounding box center [445, 640] width 1 height 1
checkbox input "true"
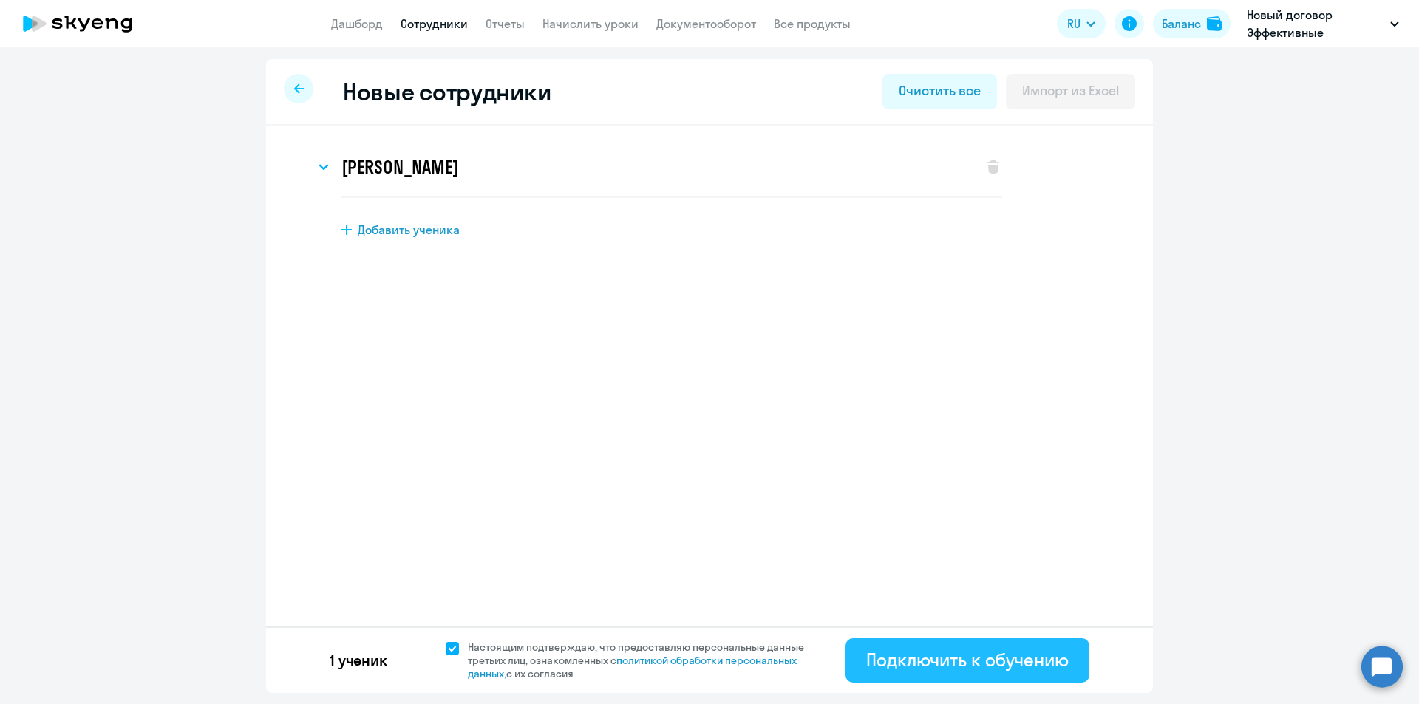
click at [995, 663] on div "Подключить к обучению" at bounding box center [967, 660] width 202 height 24
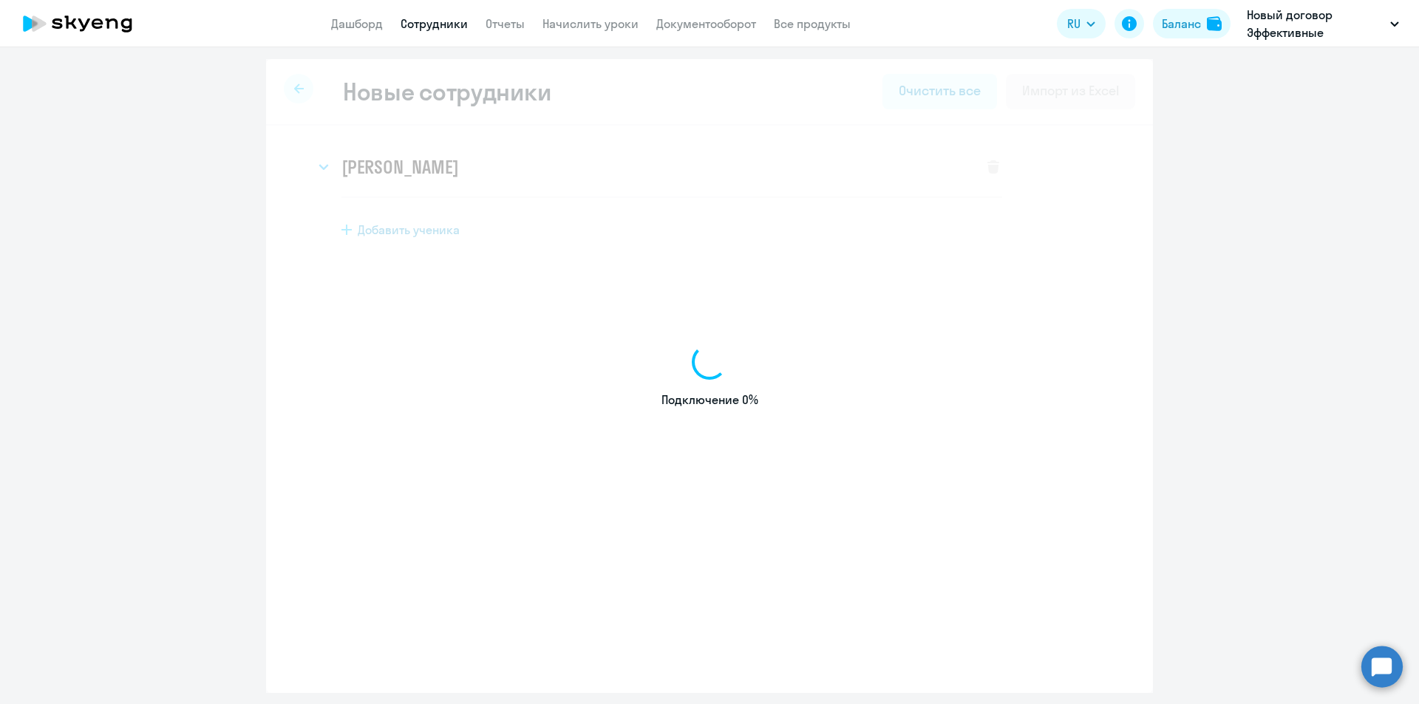
select select "english_adult_not_native_speaker"
select select "3"
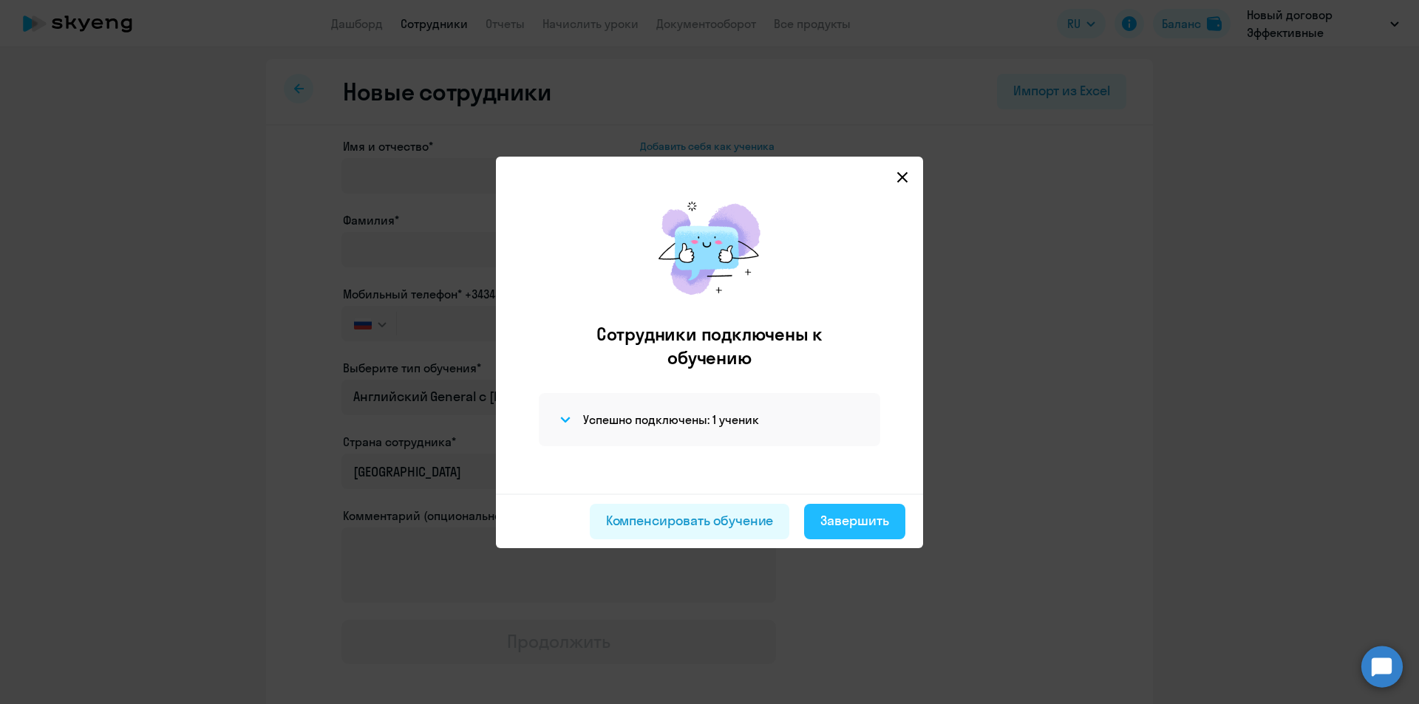
drag, startPoint x: 851, startPoint y: 530, endPoint x: 715, endPoint y: 485, distance: 143.2
click at [851, 530] on div "Завершить" at bounding box center [854, 520] width 69 height 19
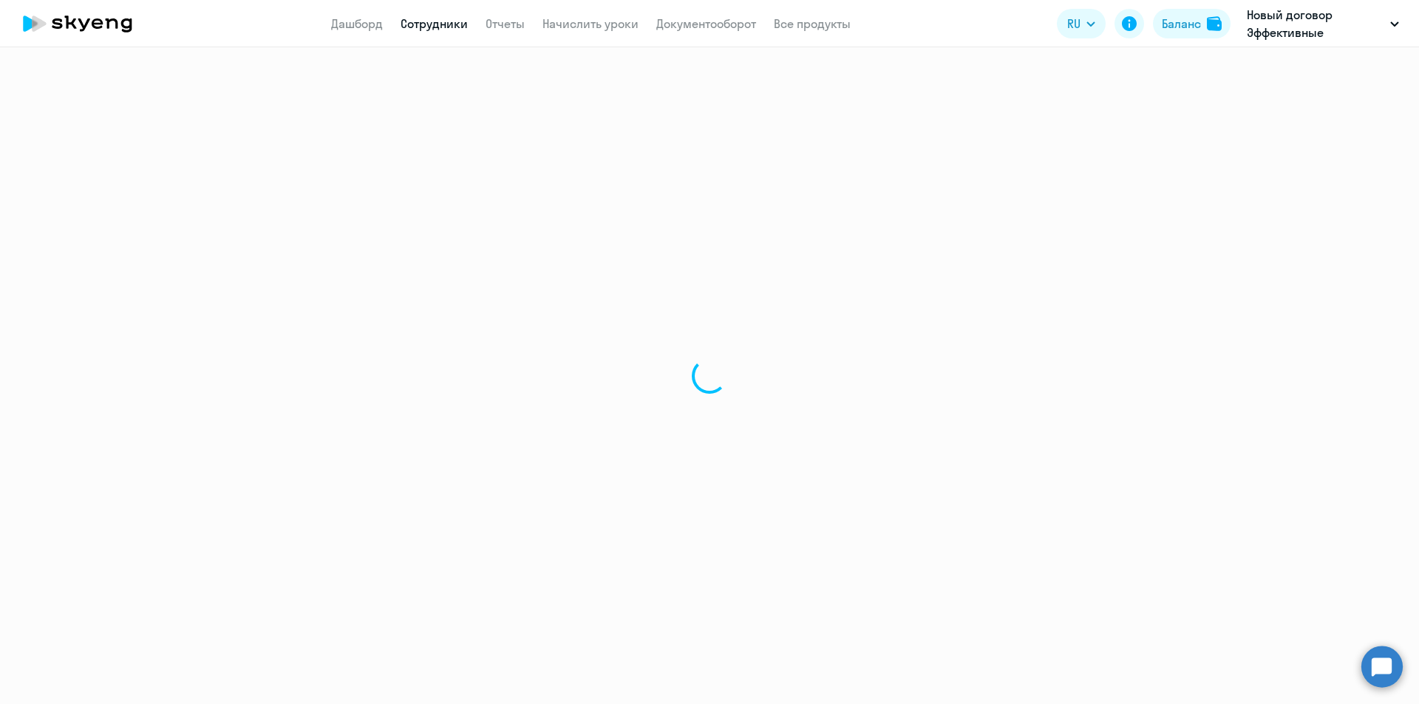
select select "30"
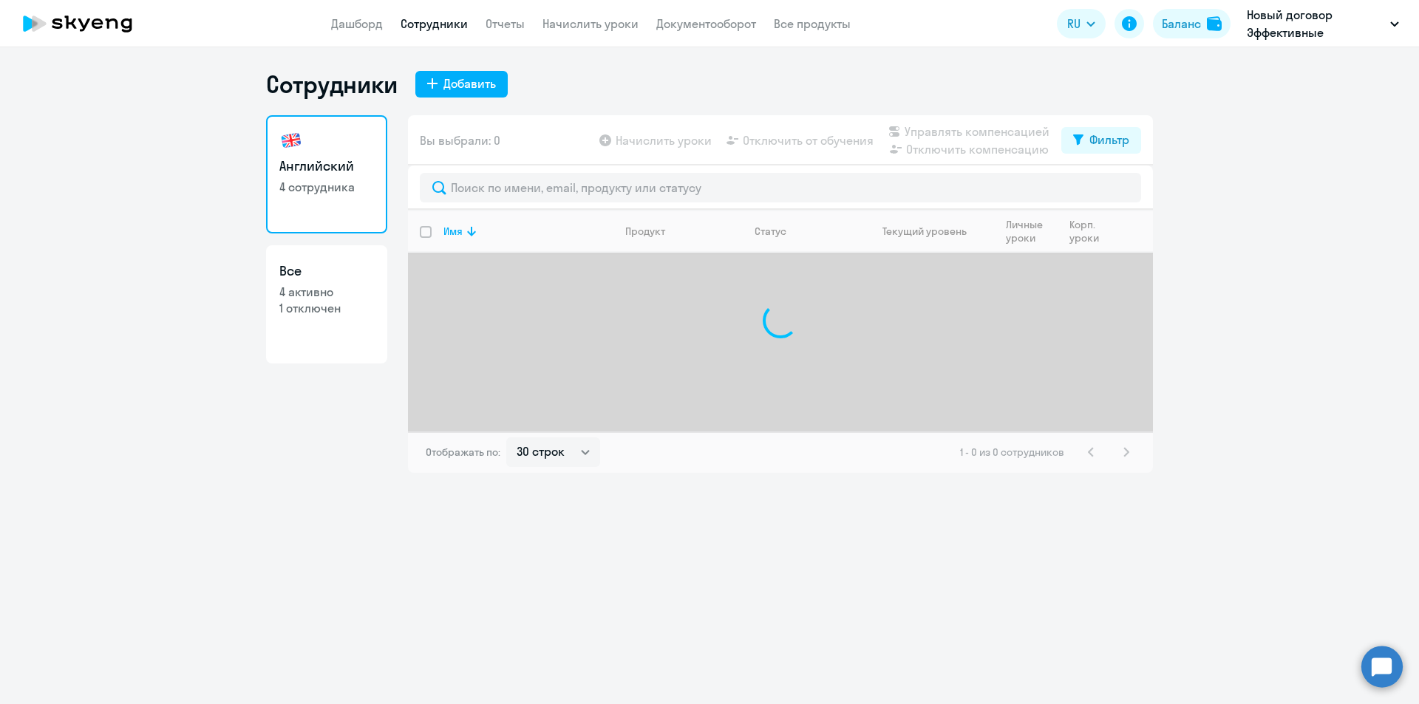
select select "30"
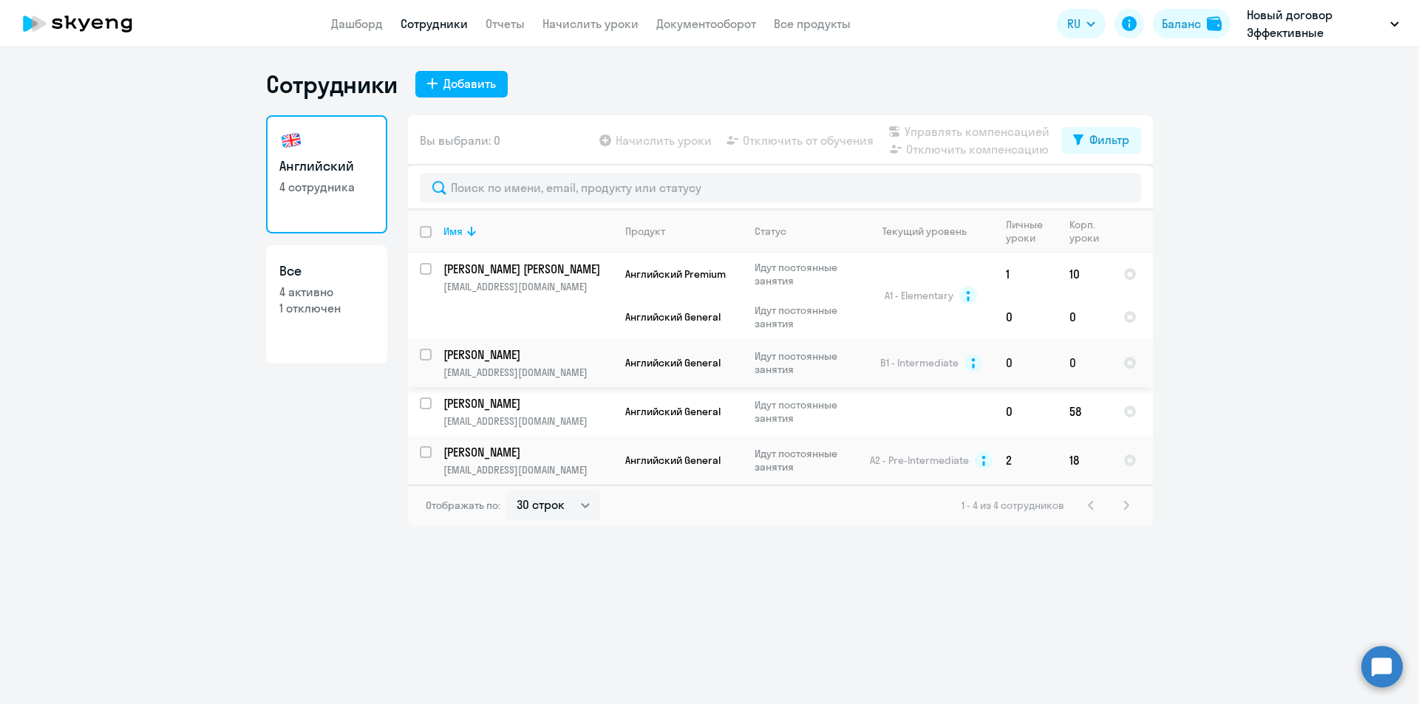
click at [418, 350] on div at bounding box center [426, 354] width 35 height 35
checkbox input "true"
click at [653, 141] on span "Начислить уроки" at bounding box center [664, 141] width 96 height 18
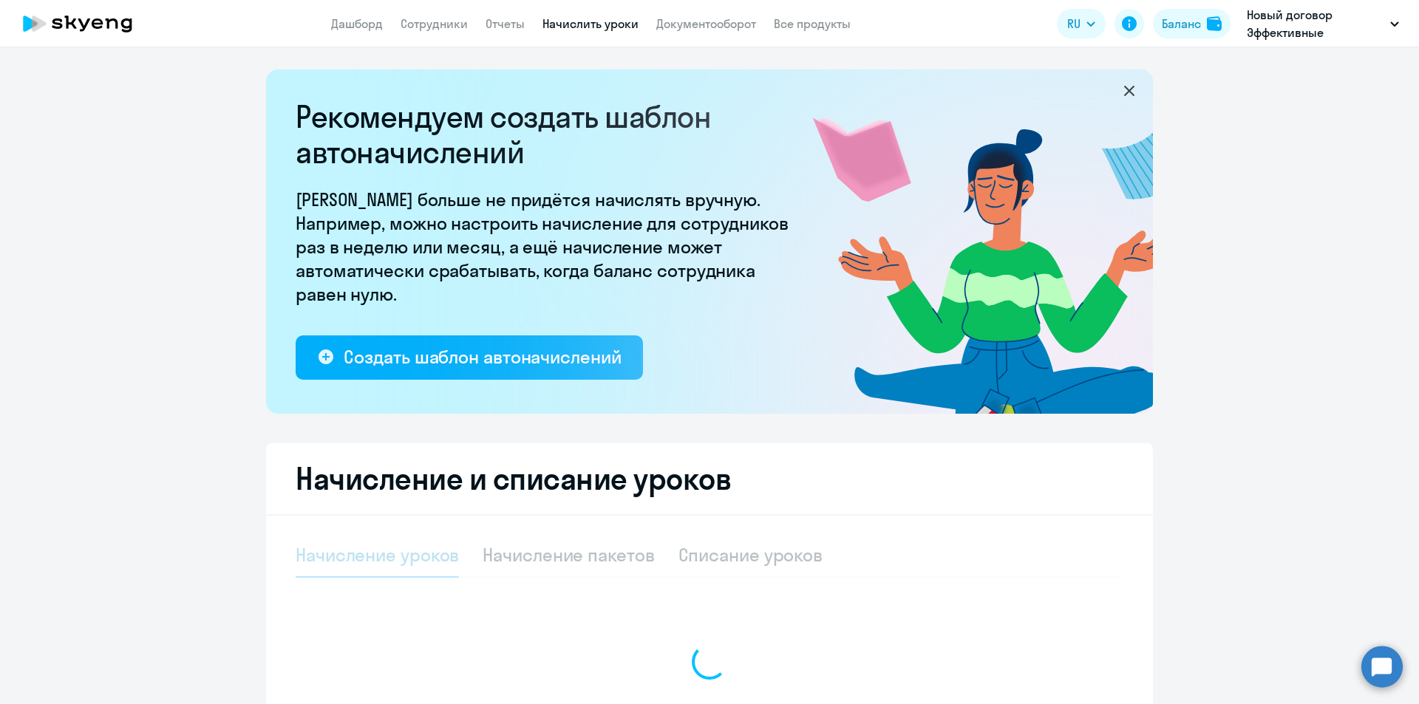
select select "10"
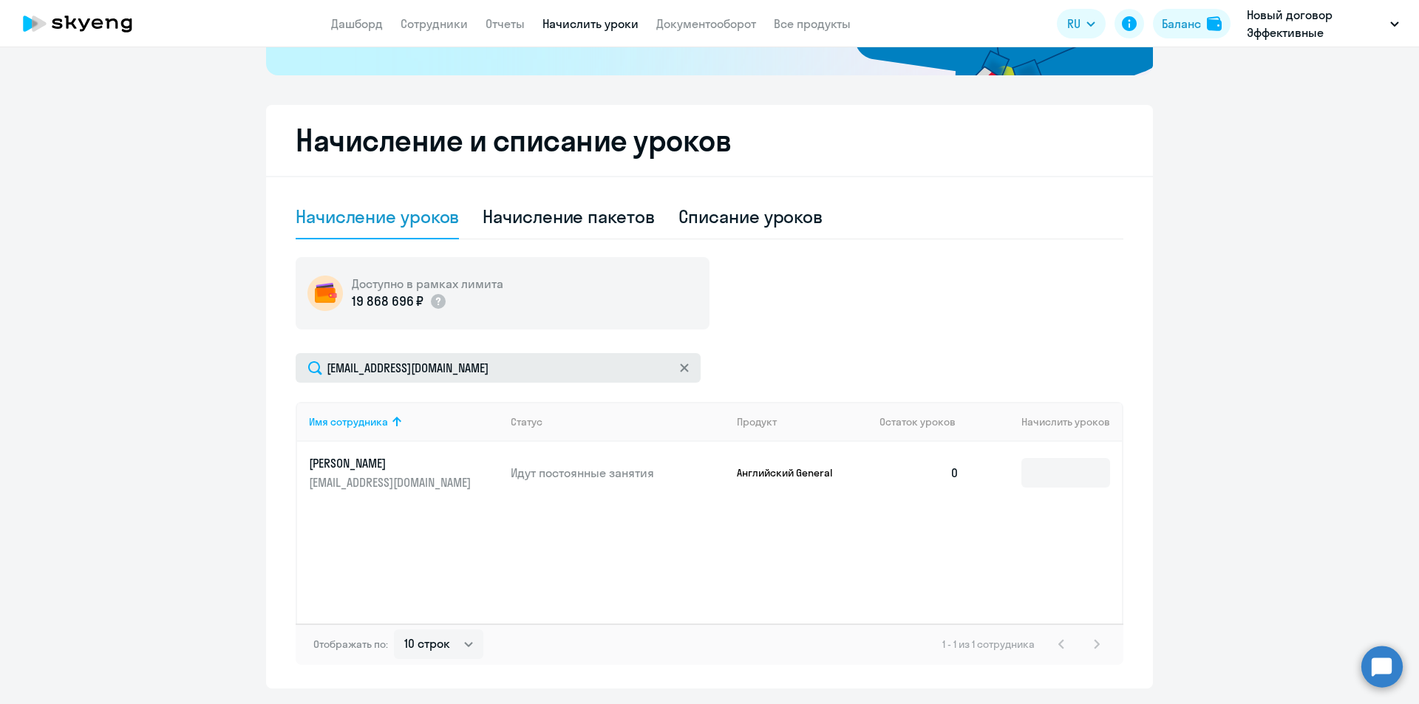
scroll to position [382, 0]
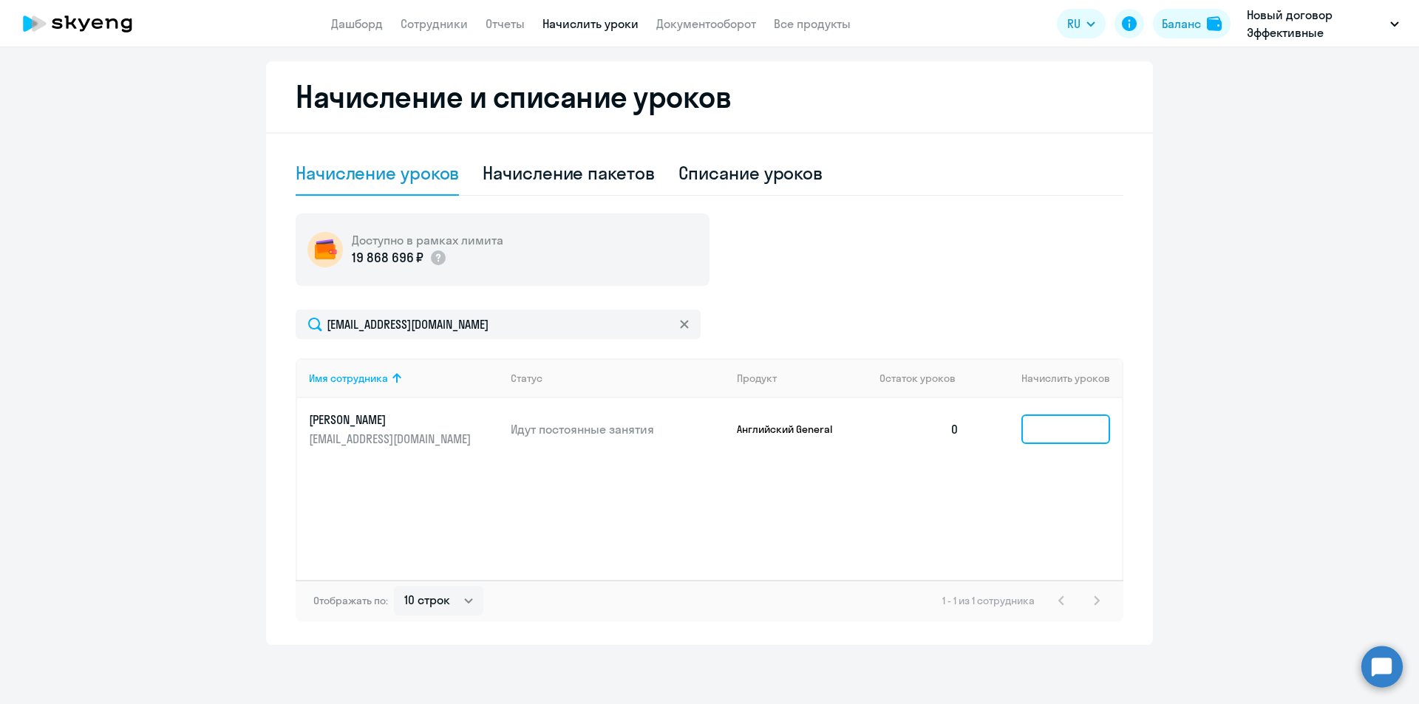
click at [1049, 438] on input at bounding box center [1065, 430] width 89 height 30
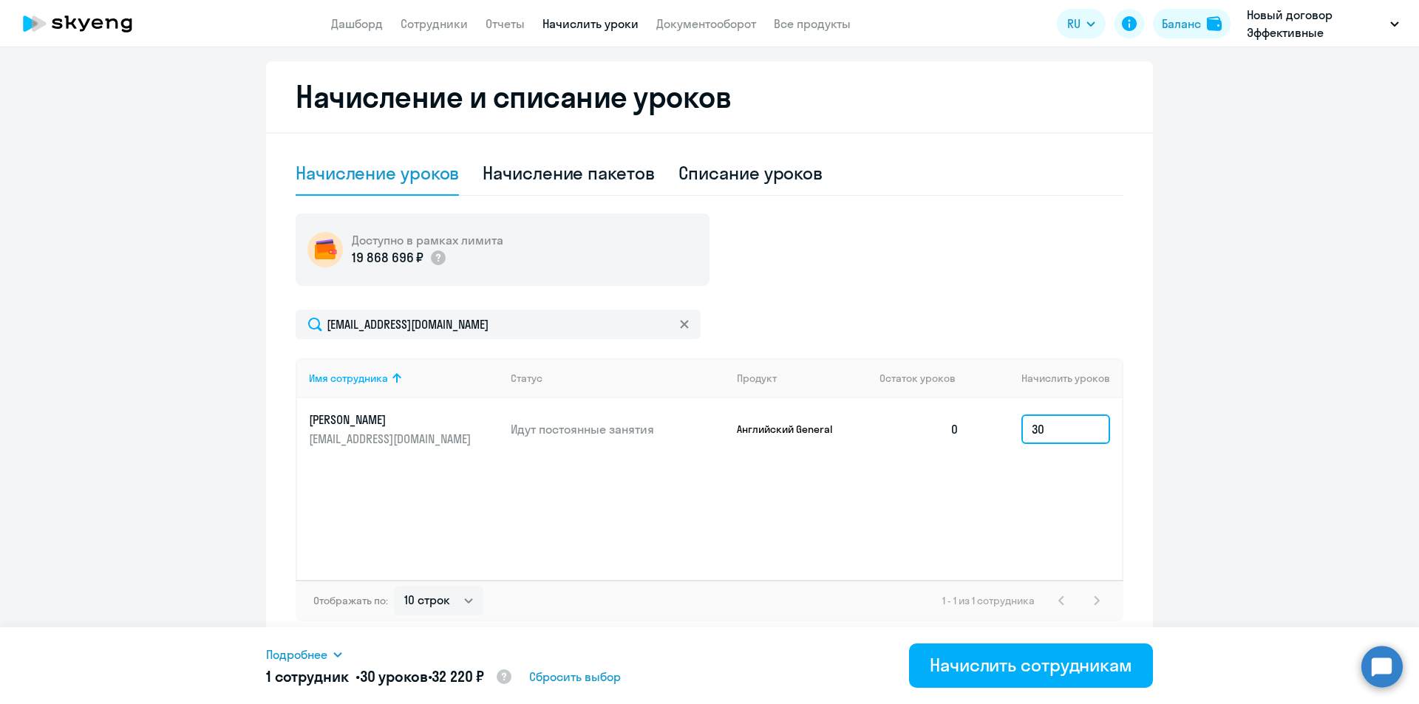
type input "30"
click at [1057, 676] on div "Начислить сотрудникам" at bounding box center [1031, 665] width 202 height 24
